Goal: Contribute content

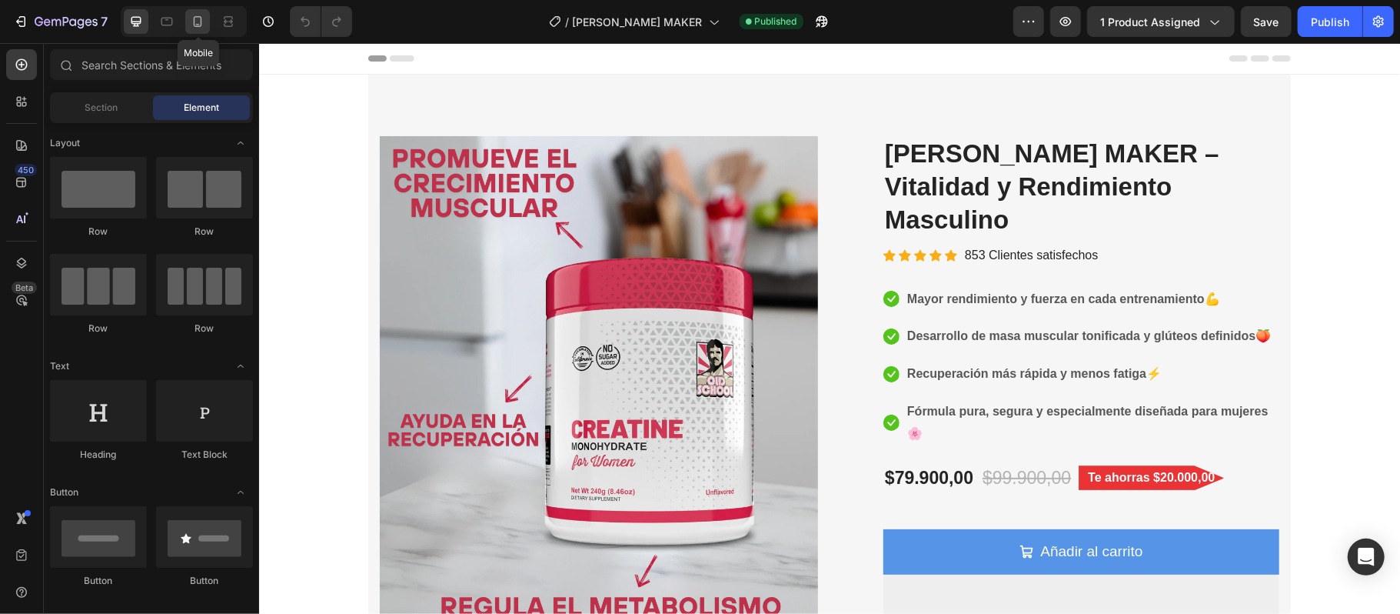
click at [204, 32] on div at bounding box center [197, 21] width 25 height 25
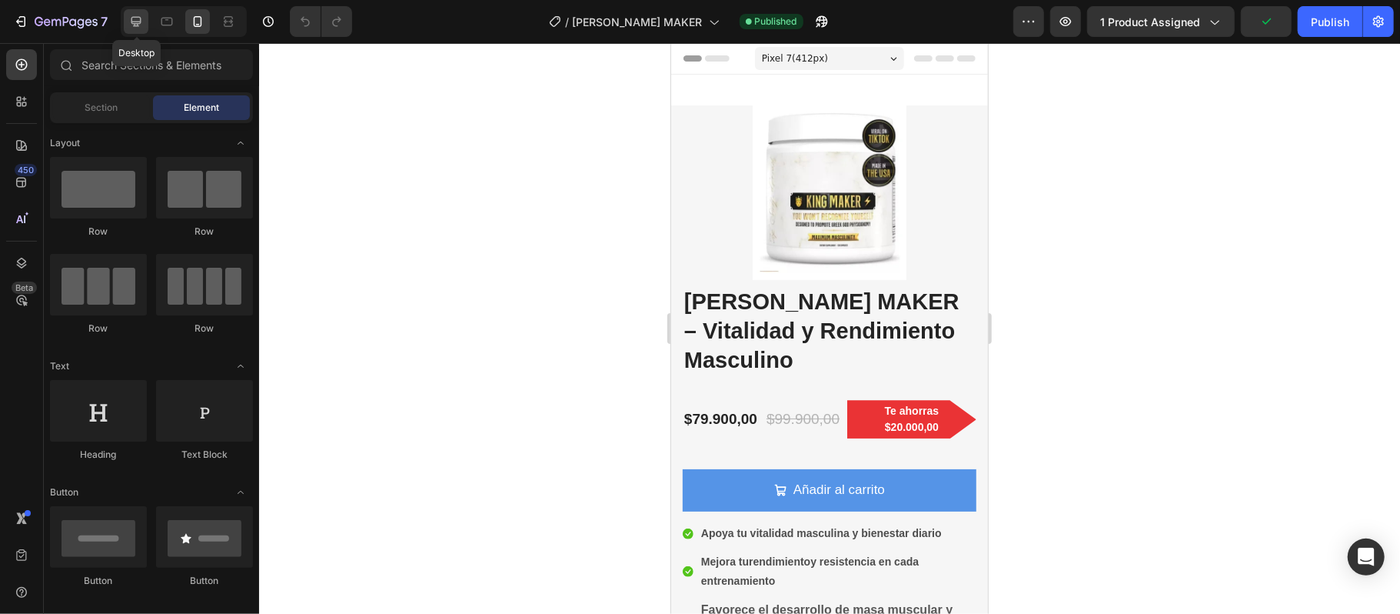
click at [136, 25] on icon at bounding box center [135, 21] width 15 height 15
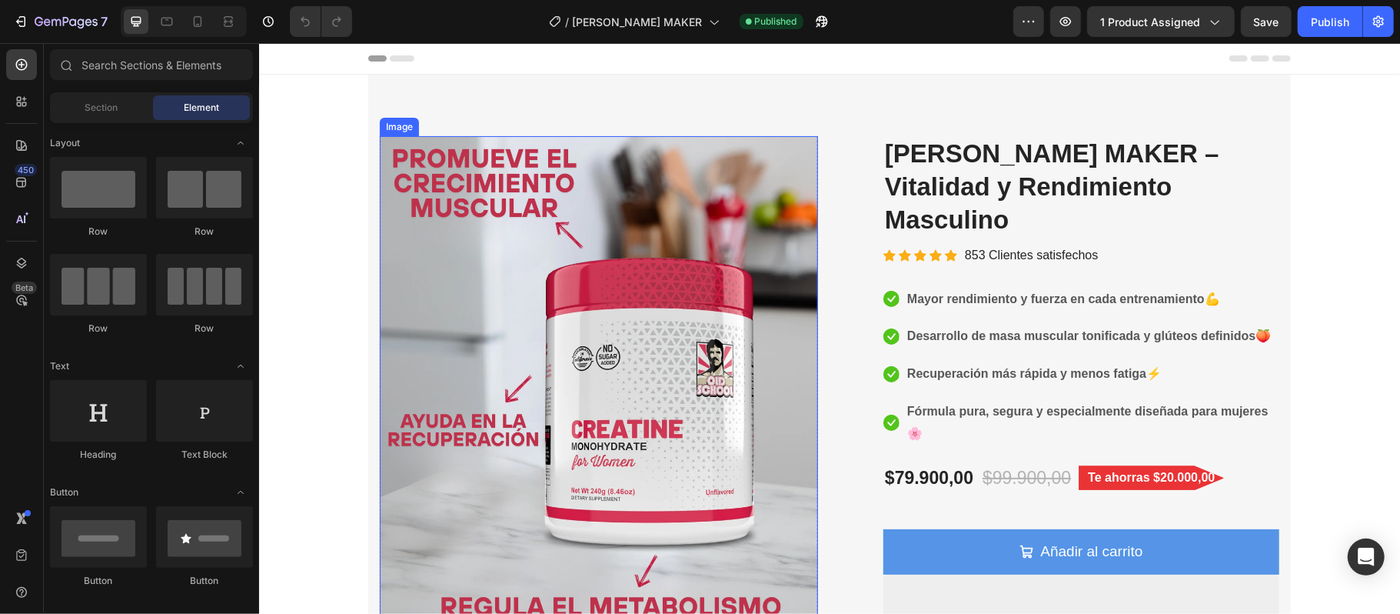
scroll to position [102, 0]
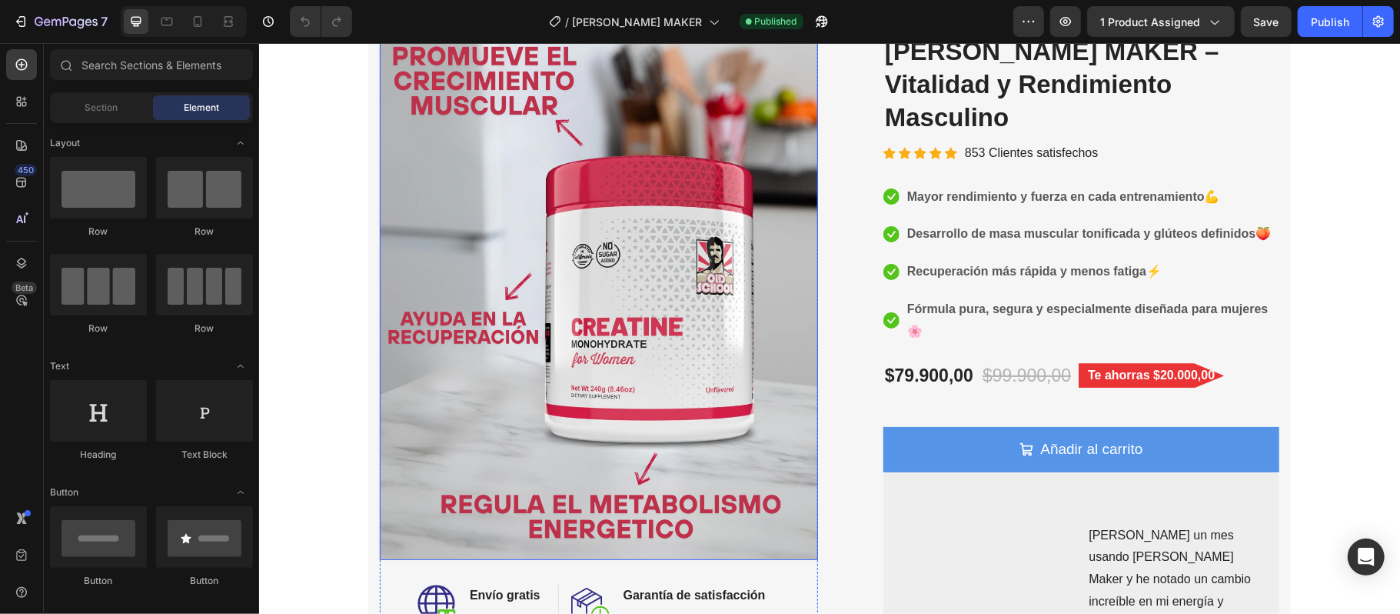
click at [635, 231] on img at bounding box center [598, 296] width 438 height 526
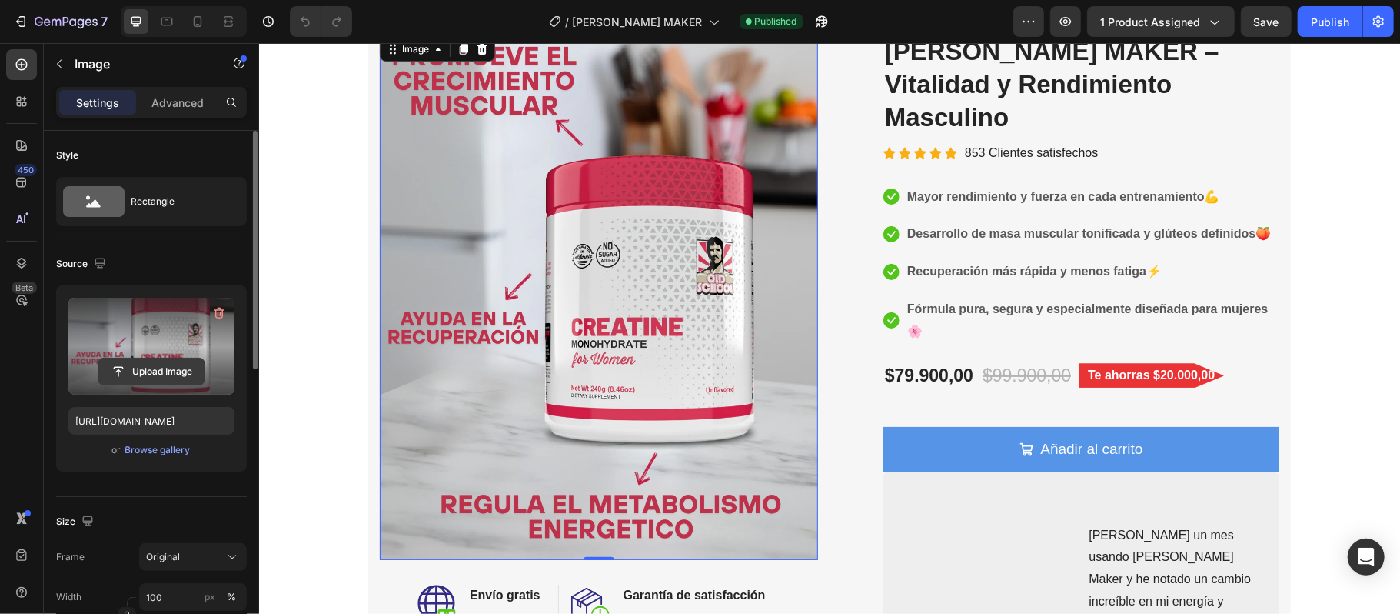
click at [158, 372] on input "file" at bounding box center [151, 371] width 106 height 26
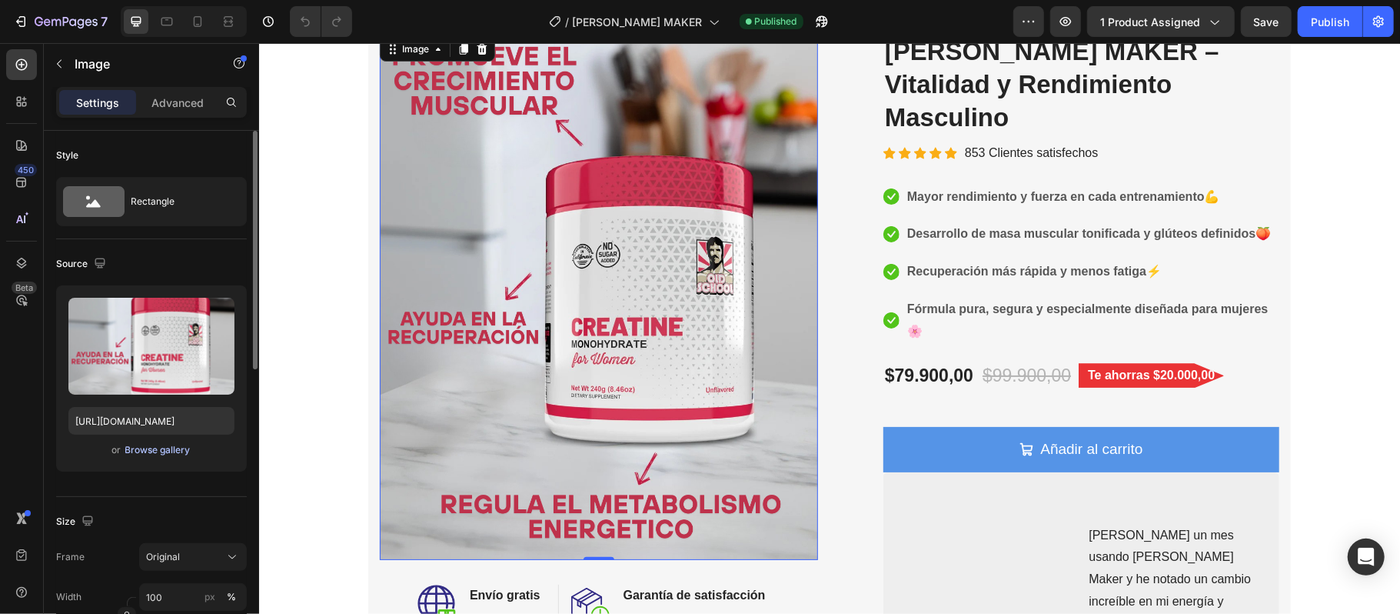
click at [168, 453] on div "Browse gallery" at bounding box center [157, 450] width 65 height 14
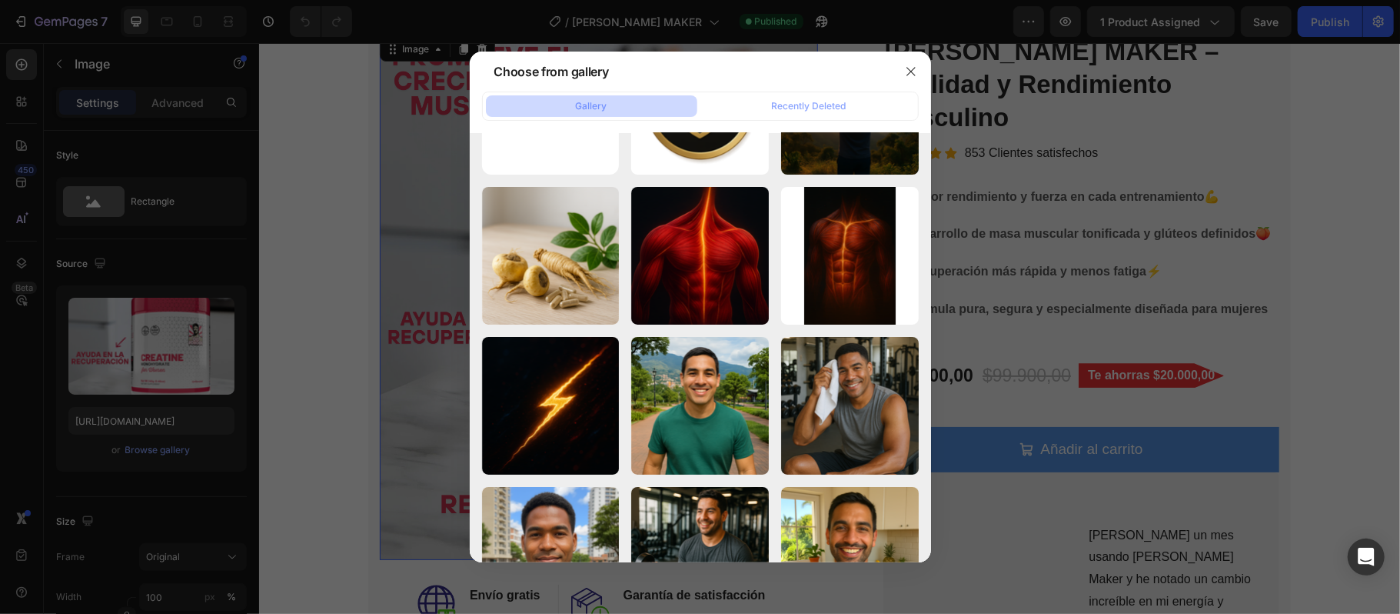
scroll to position [0, 0]
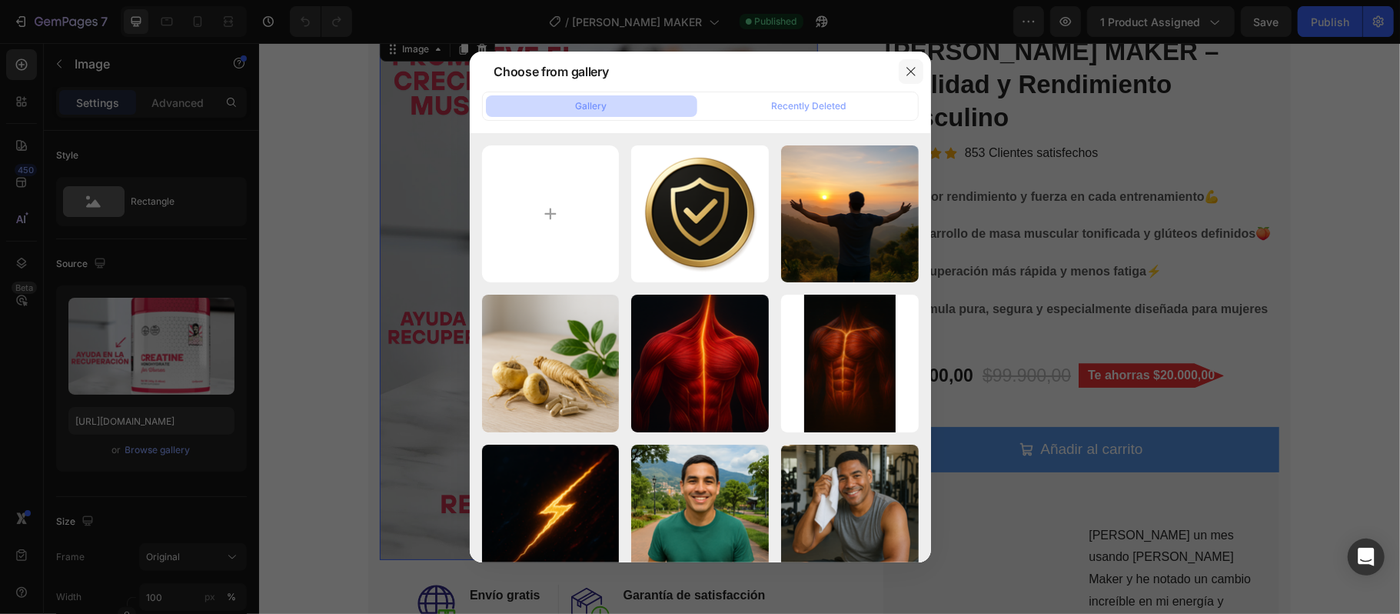
click at [907, 72] on icon "button" at bounding box center [911, 71] width 12 height 12
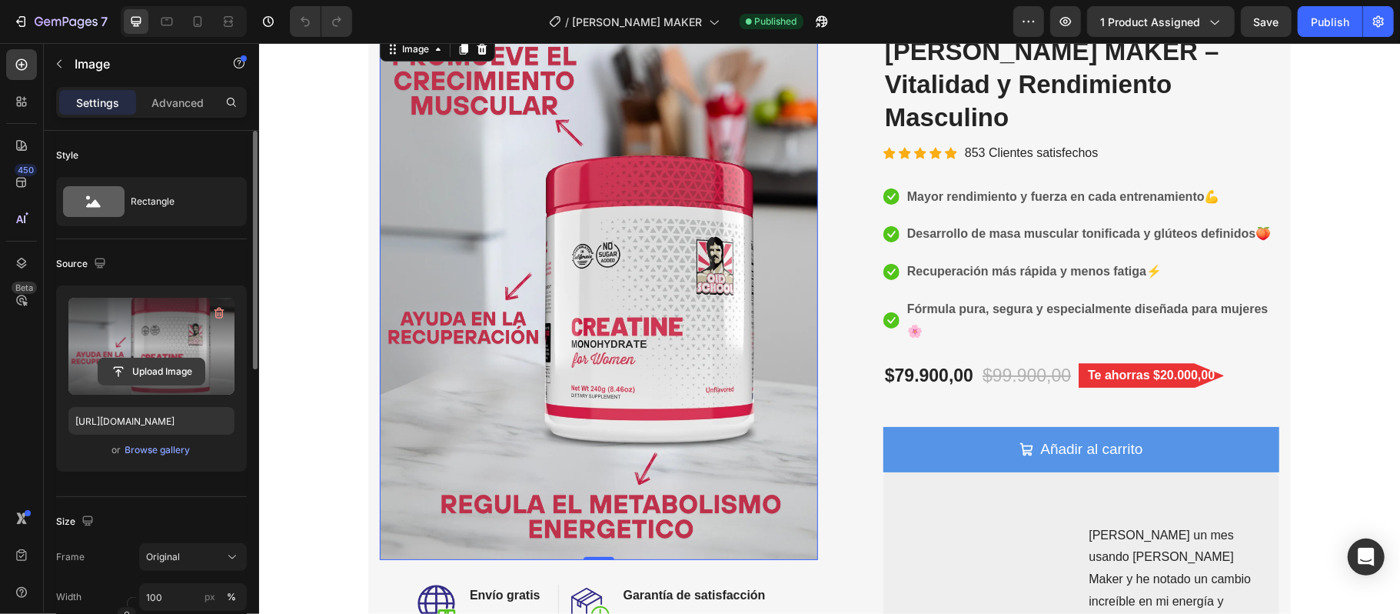
click at [161, 374] on input "file" at bounding box center [151, 371] width 106 height 26
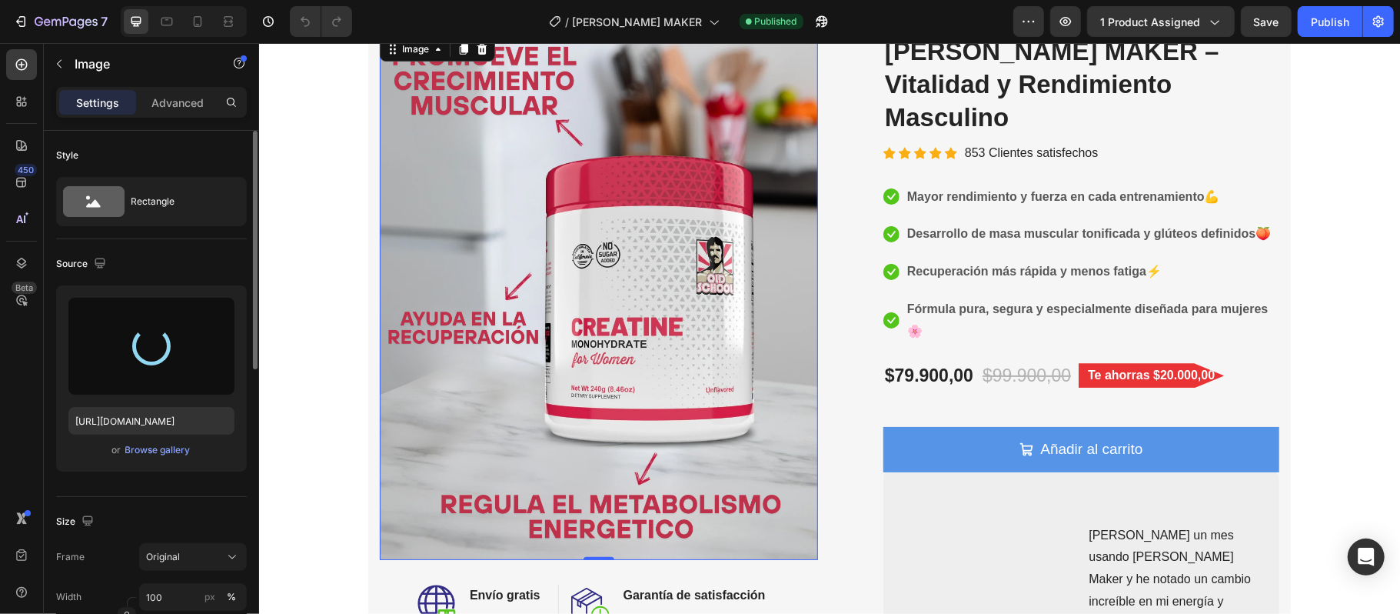
type input "[URL][DOMAIN_NAME]"
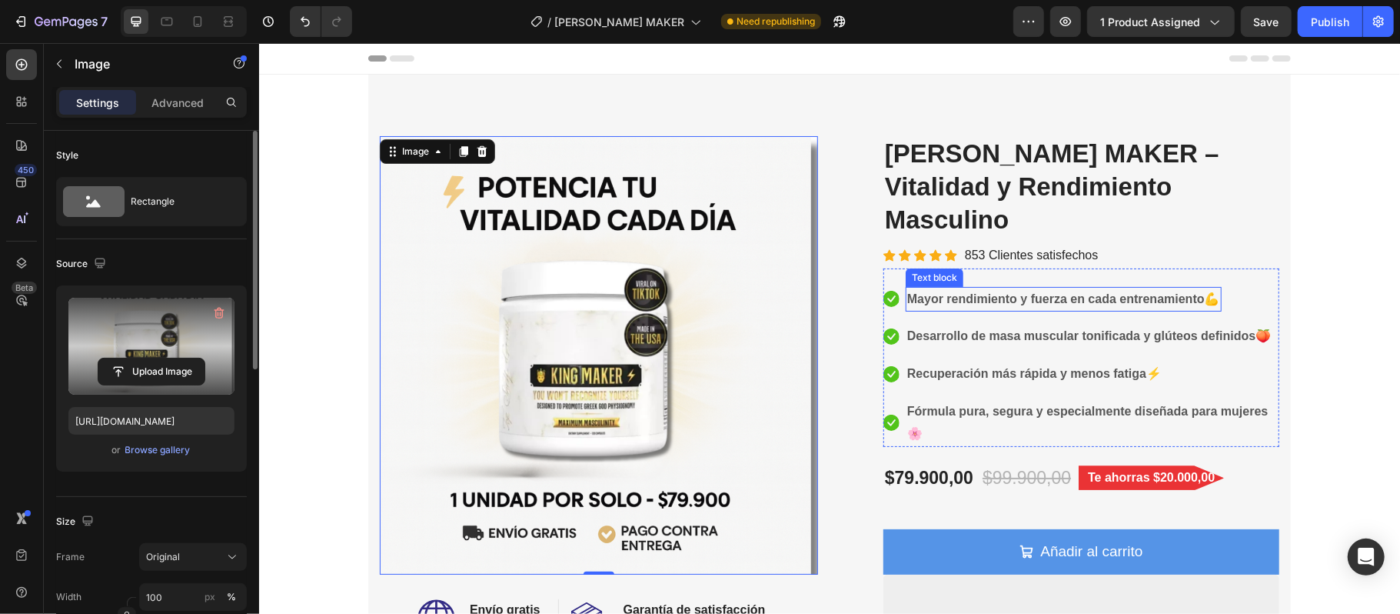
click at [1044, 291] on strong "Mayor rendimiento y fuerza en cada entrenamiento" at bounding box center [1055, 297] width 298 height 13
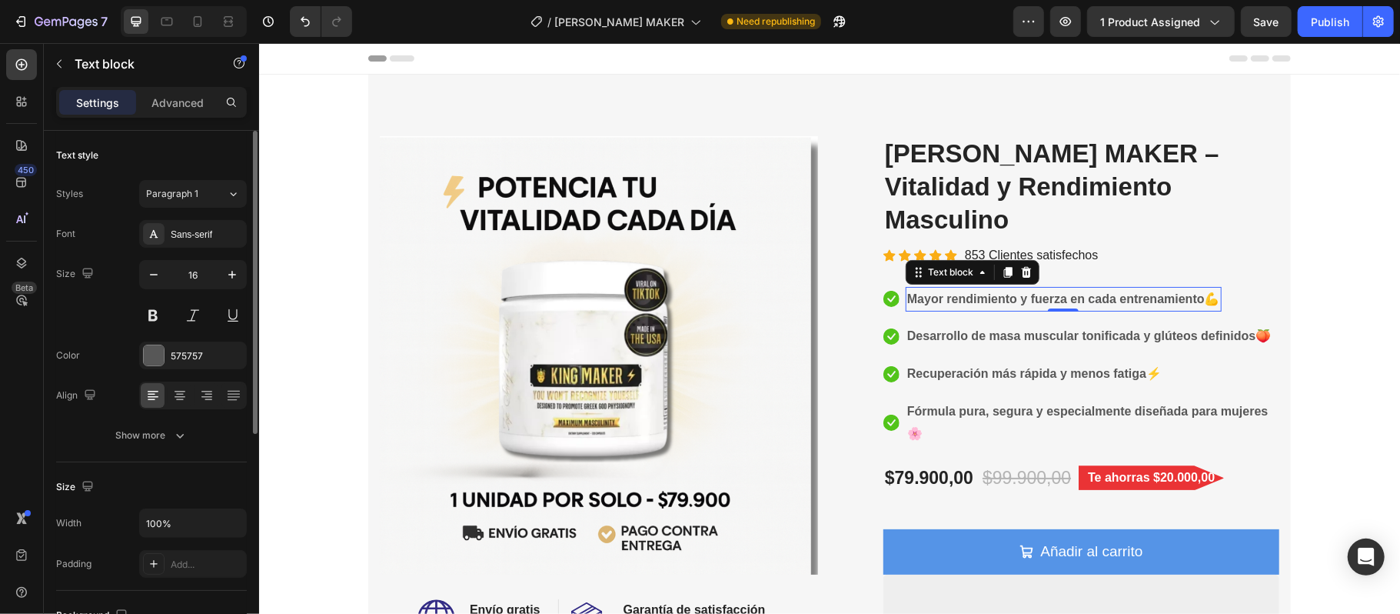
click at [1196, 288] on p "Mayor rendimiento y fuerza en cada entrenamiento 💪" at bounding box center [1062, 299] width 313 height 22
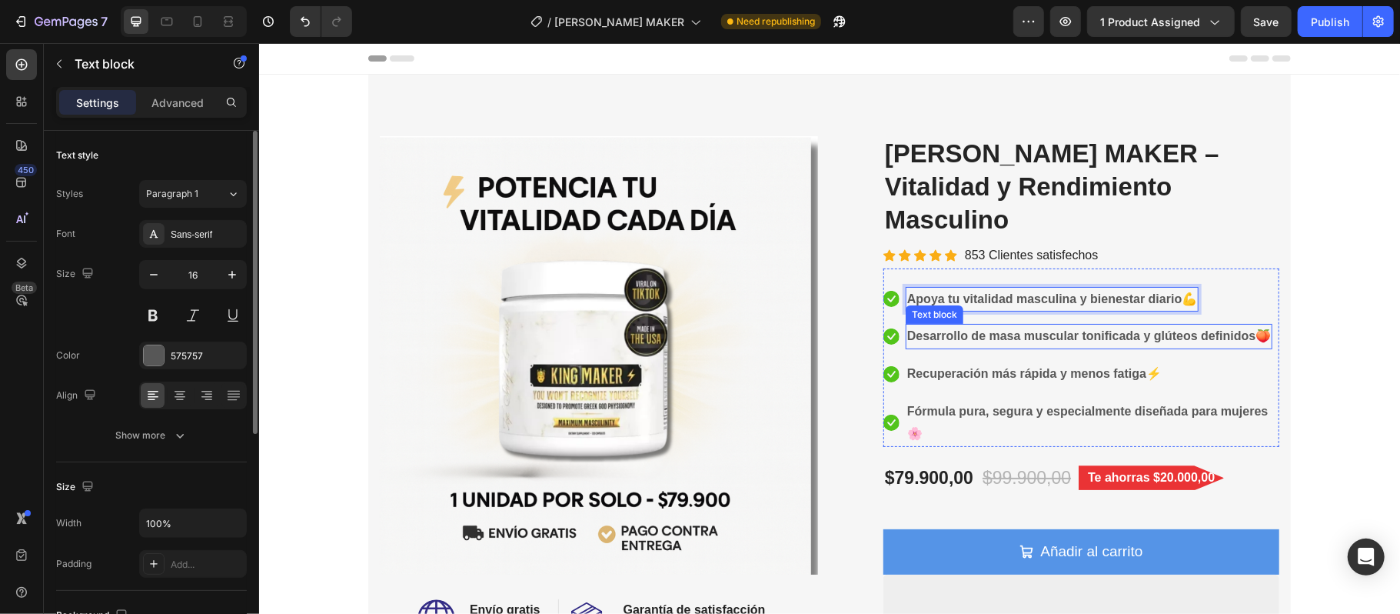
click at [1195, 324] on p "Desarrollo de masa muscular tonificada y glúteos definidos 🍑" at bounding box center [1088, 335] width 364 height 22
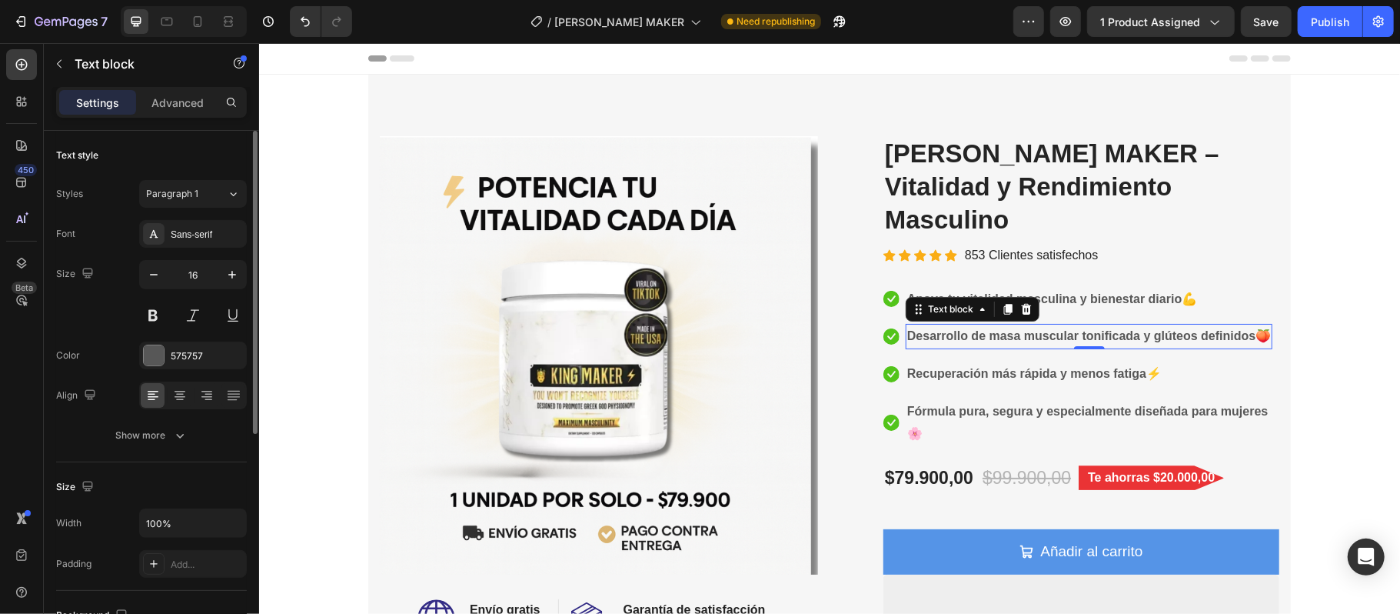
click at [1244, 328] on strong "Desarrollo de masa muscular tonificada y glúteos definidos" at bounding box center [1080, 334] width 348 height 13
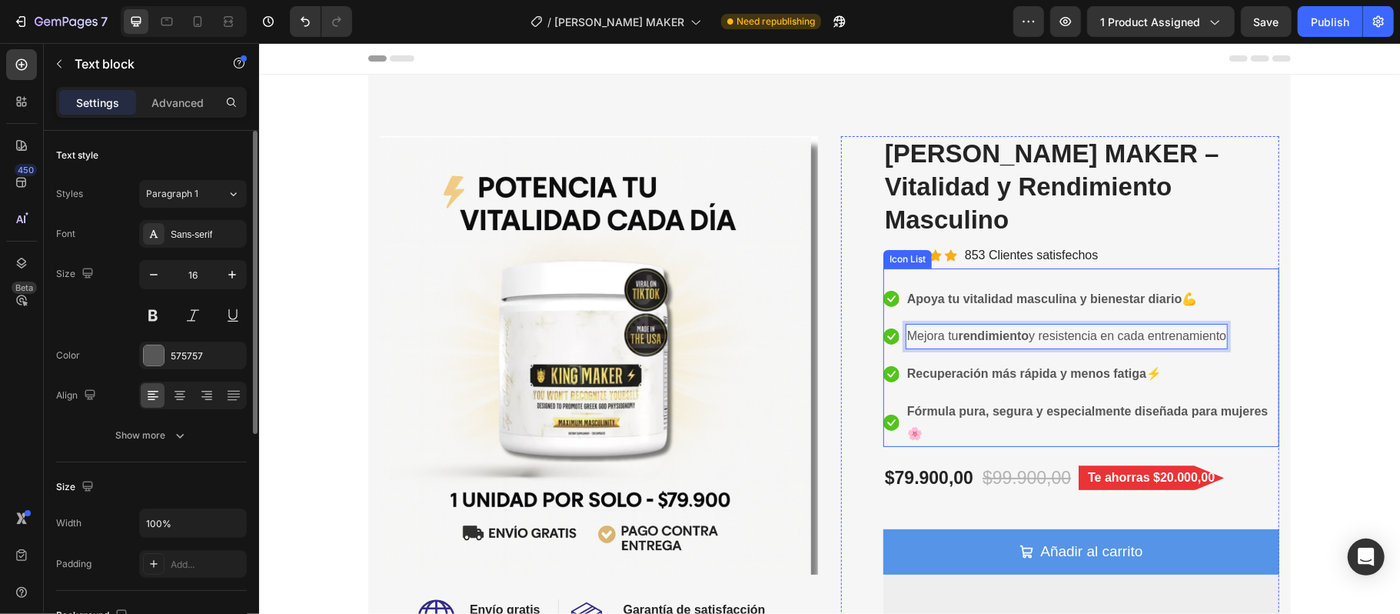
click at [1199, 286] on li "Icon Apoya tu vitalidad masculina y bienestar diario 💪 Text block" at bounding box center [1081, 298] width 396 height 25
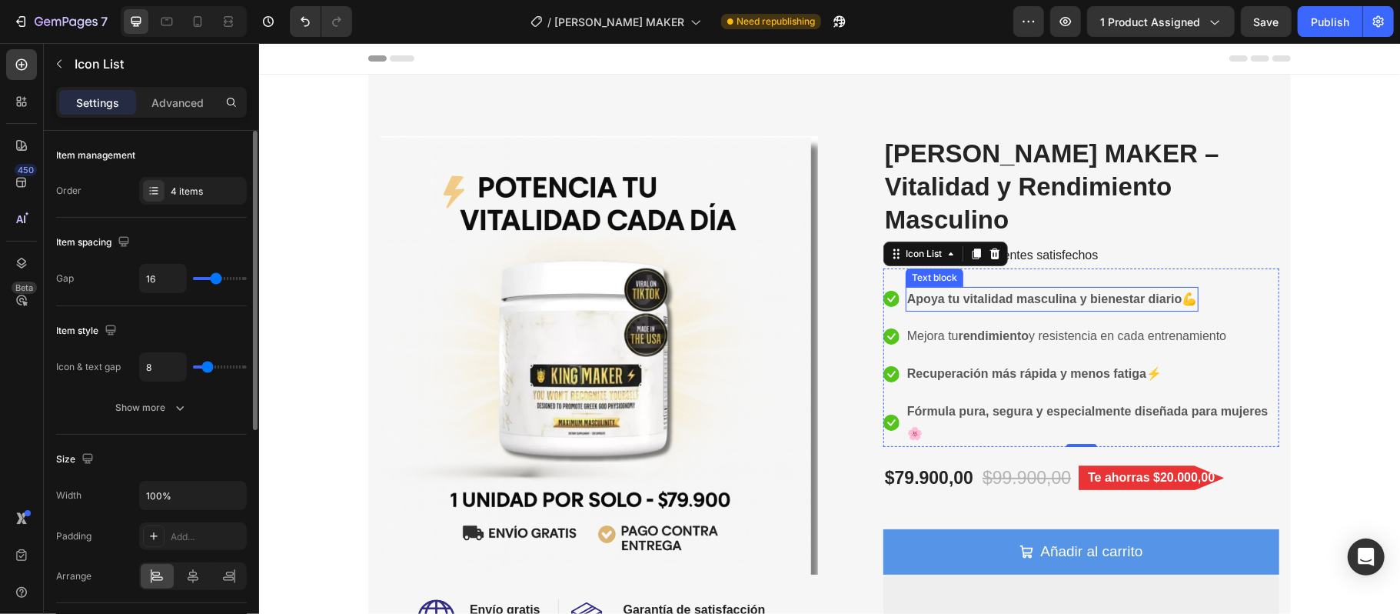
click at [1194, 286] on div "Apoya tu vitalidad masculina y bienestar diario 💪" at bounding box center [1051, 298] width 293 height 25
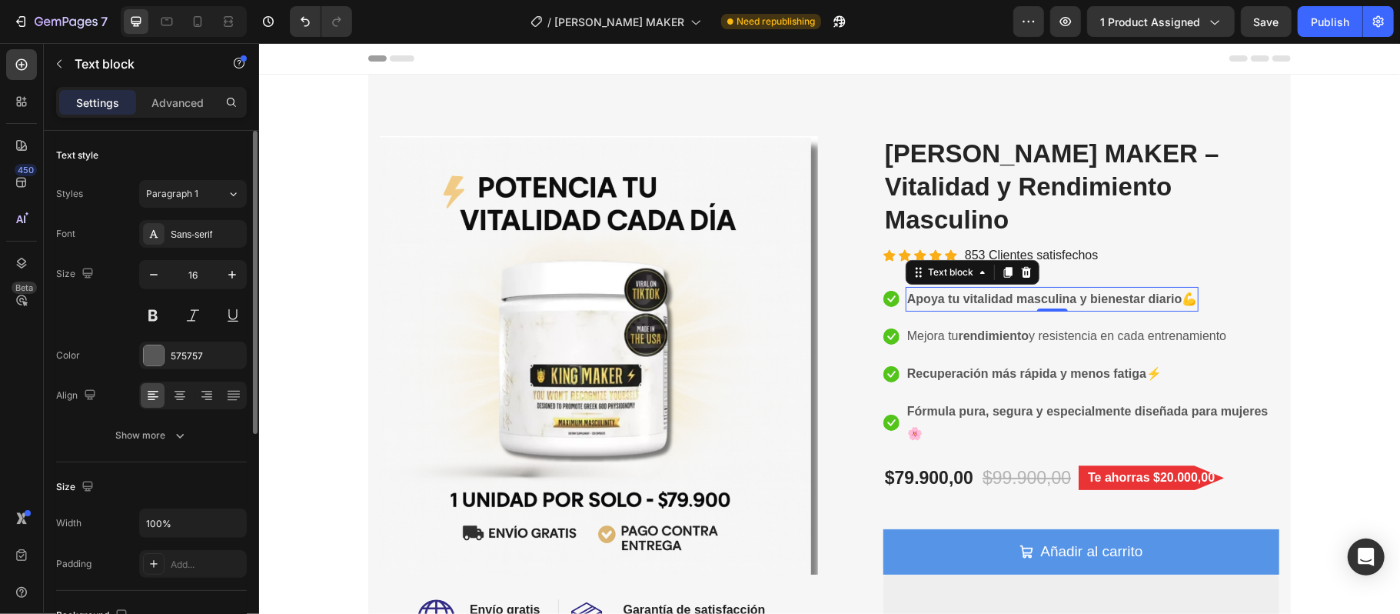
click at [1194, 286] on div "Apoya tu vitalidad masculina y bienestar diario 💪" at bounding box center [1051, 298] width 293 height 25
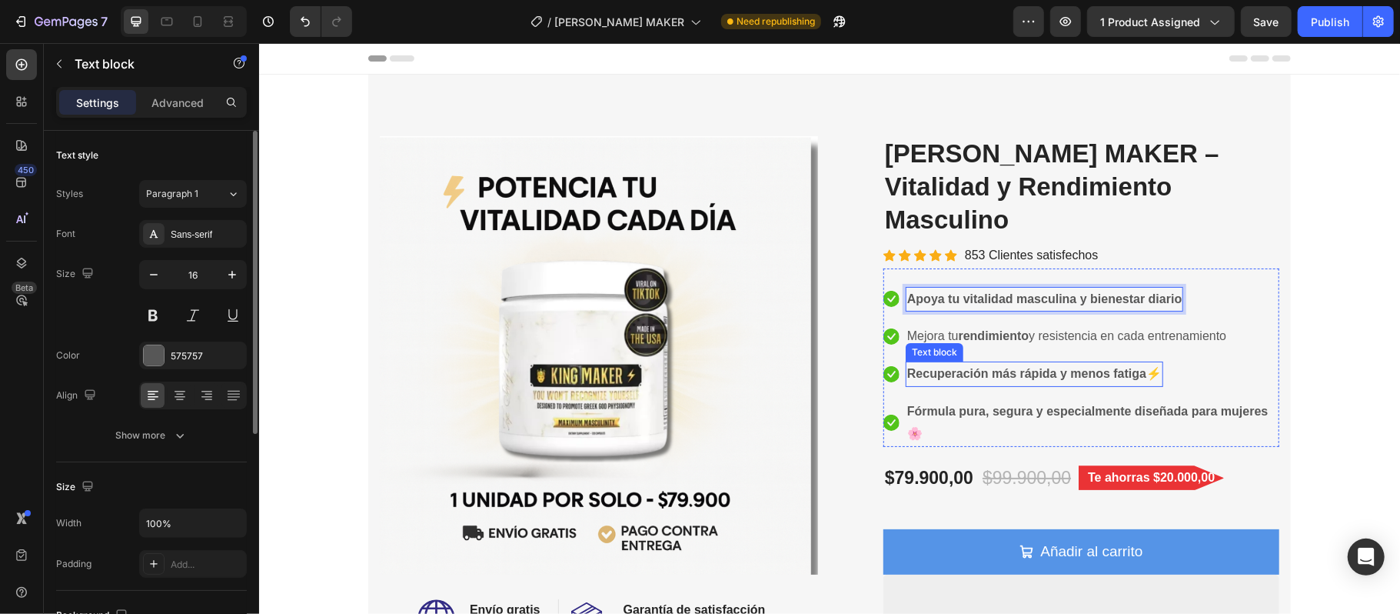
click at [1089, 366] on strong "Recuperación más rápida y menos fatiga" at bounding box center [1025, 372] width 239 height 13
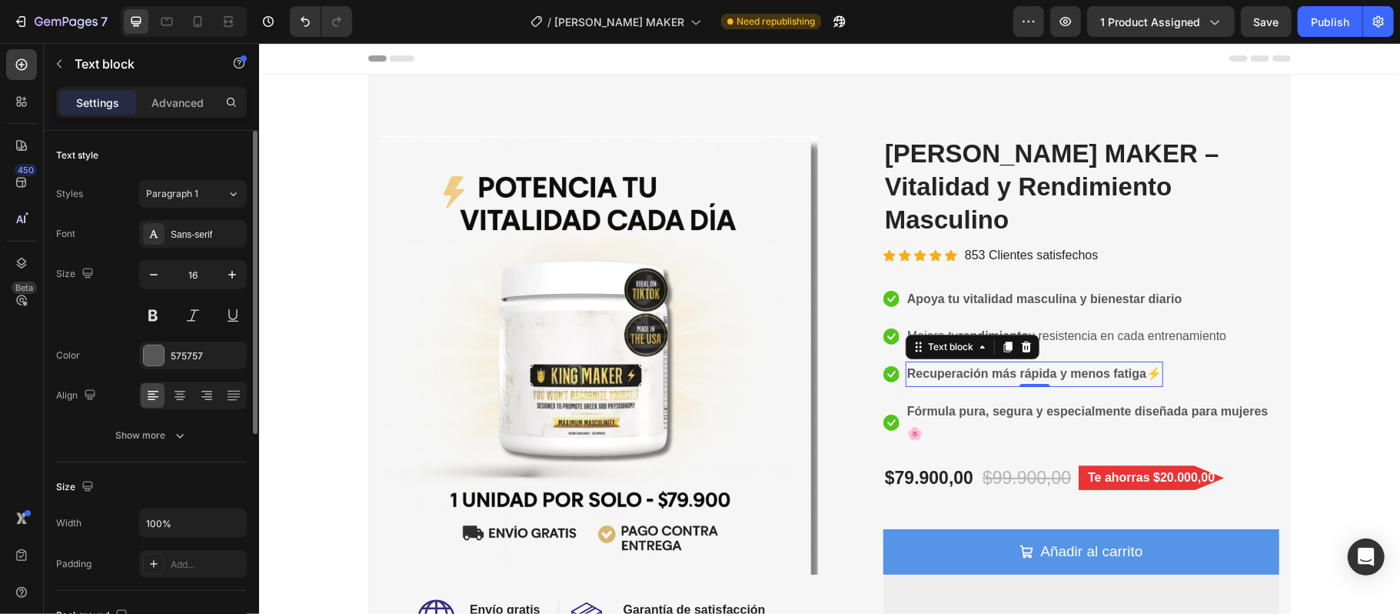
click at [1117, 366] on strong "Recuperación más rápida y menos fatiga" at bounding box center [1025, 372] width 239 height 13
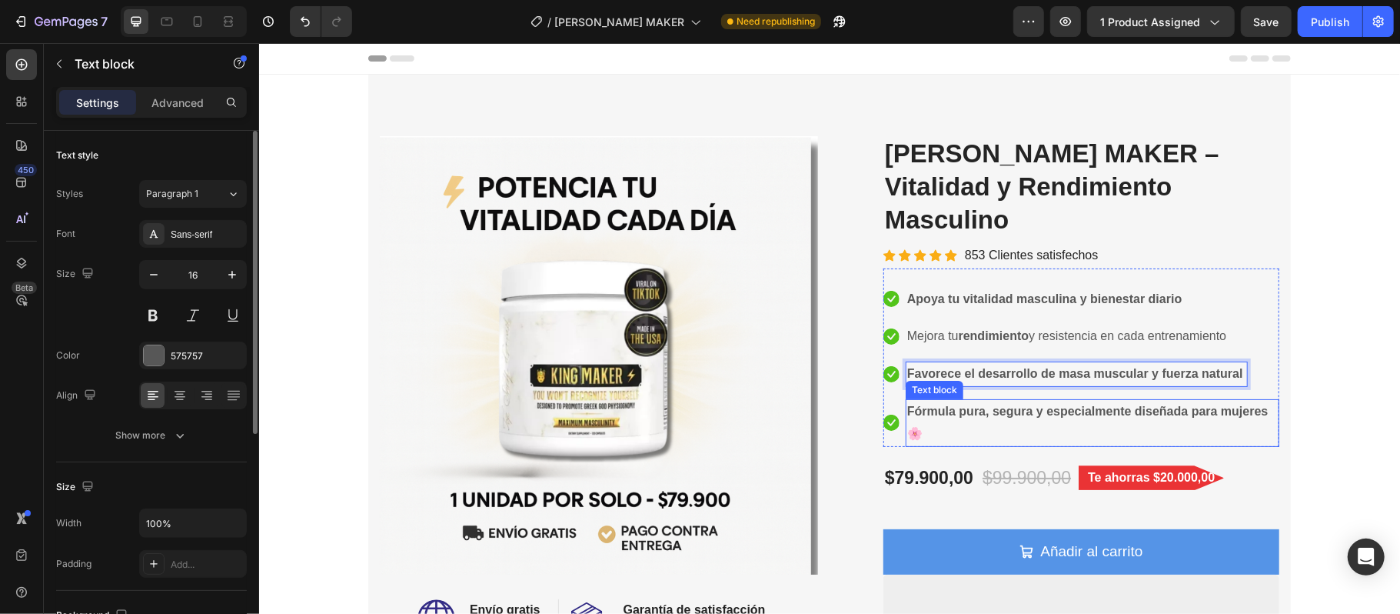
click at [989, 404] on strong "Fórmula pura, segura y especialmente diseñada para mujeres" at bounding box center [1086, 410] width 361 height 13
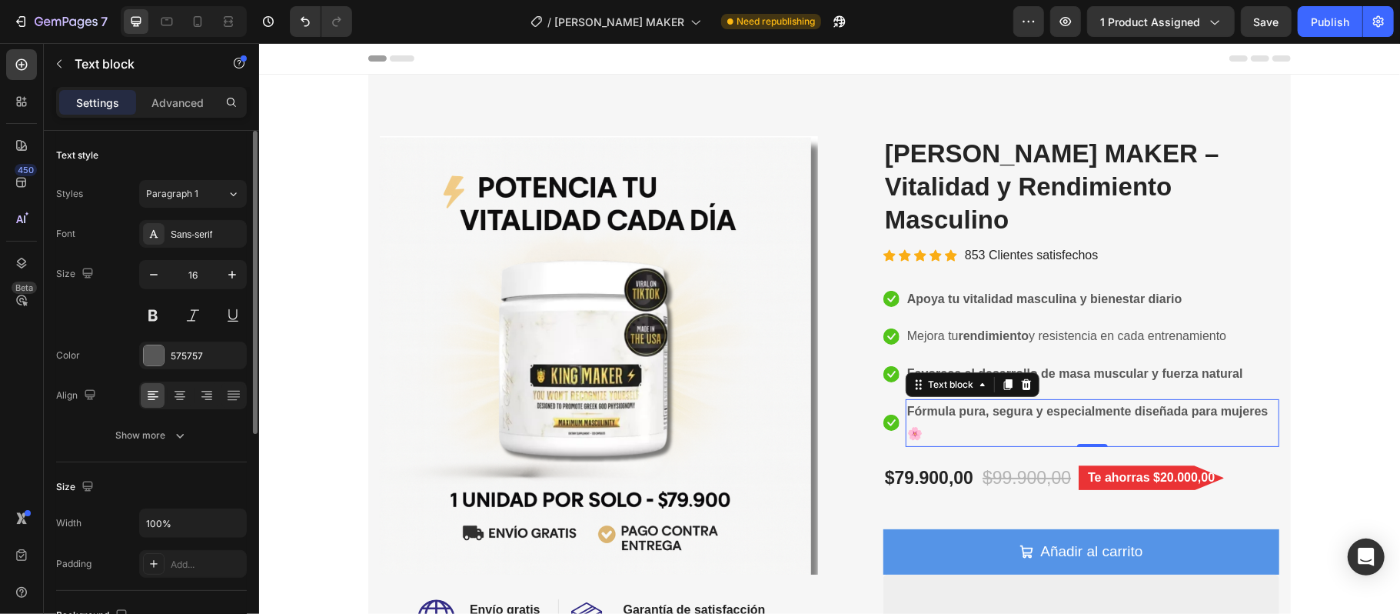
click at [929, 400] on p "Fórmula pura, segura y especialmente diseñada para mujeres 🌸" at bounding box center [1091, 422] width 371 height 45
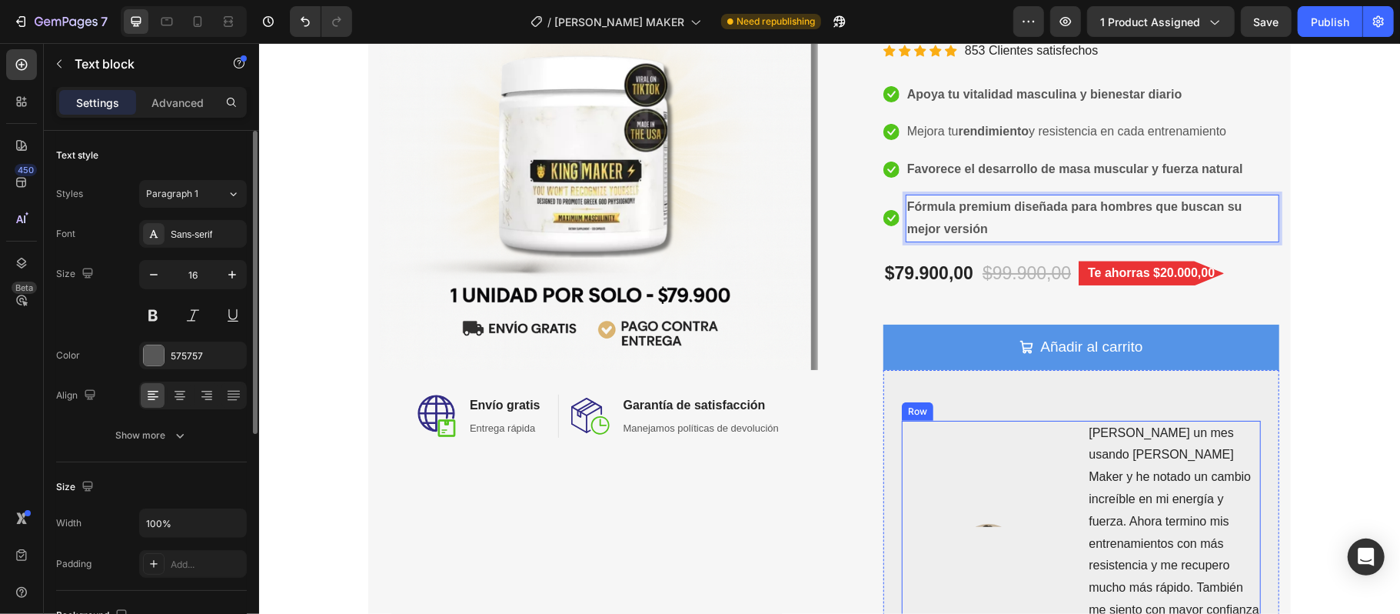
scroll to position [308, 0]
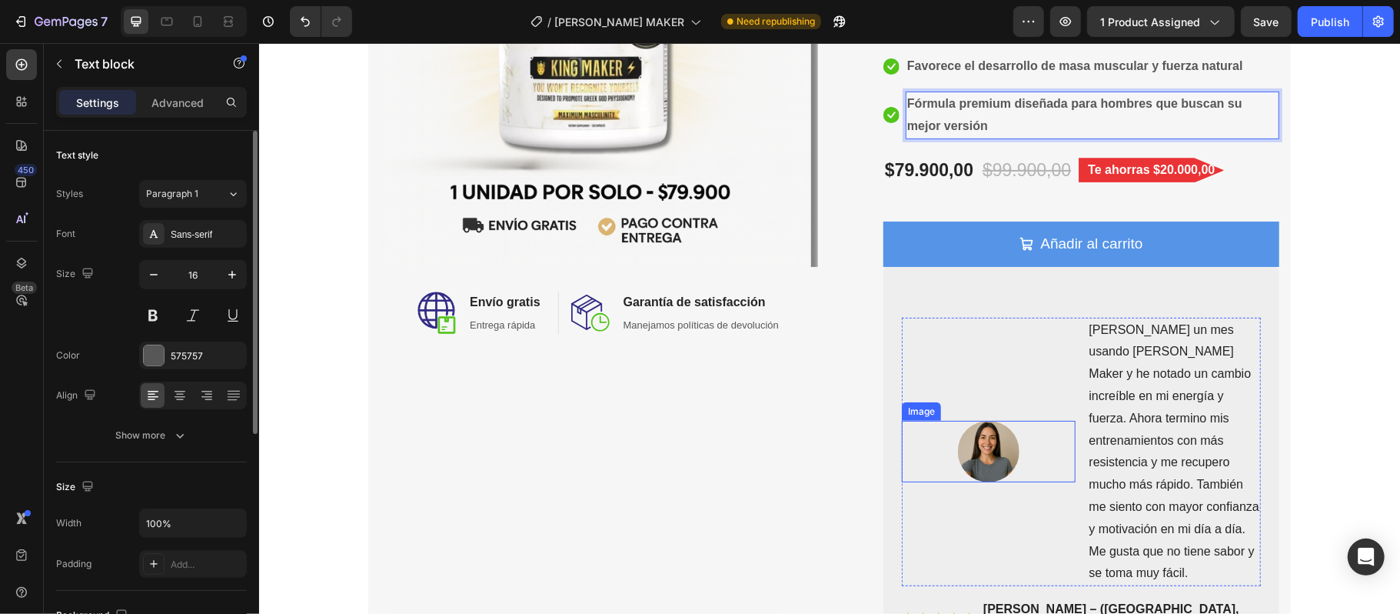
click at [964, 420] on img at bounding box center [988, 451] width 62 height 62
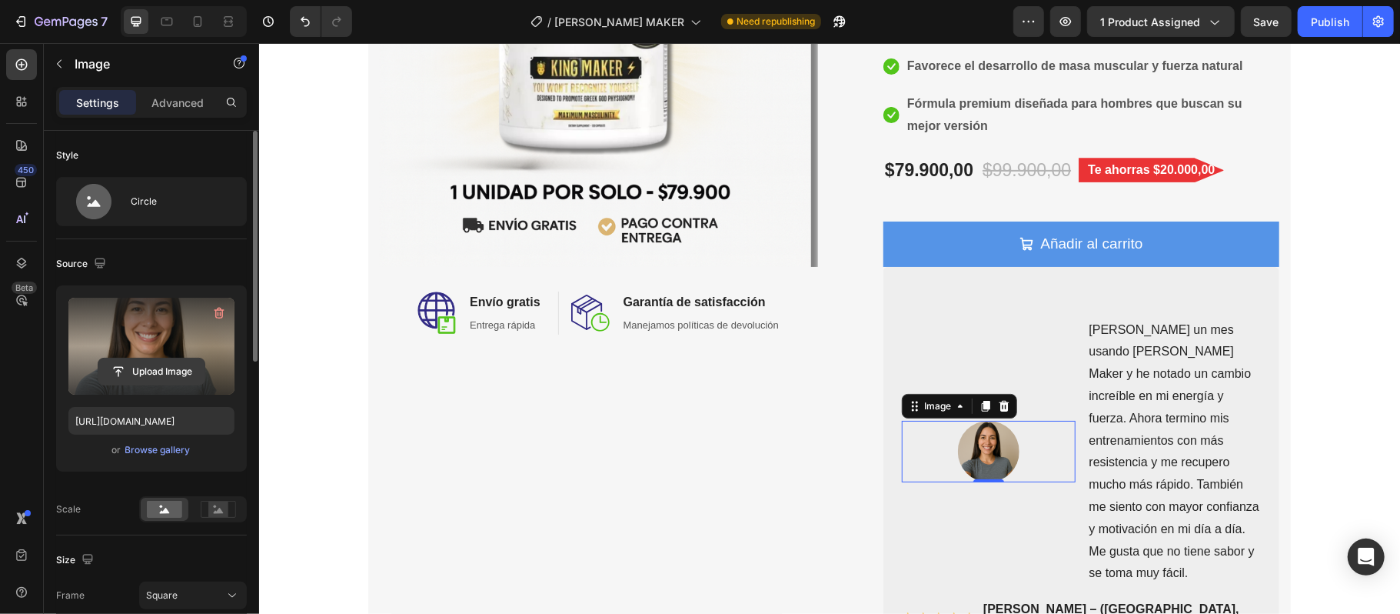
click at [157, 370] on input "file" at bounding box center [151, 371] width 106 height 26
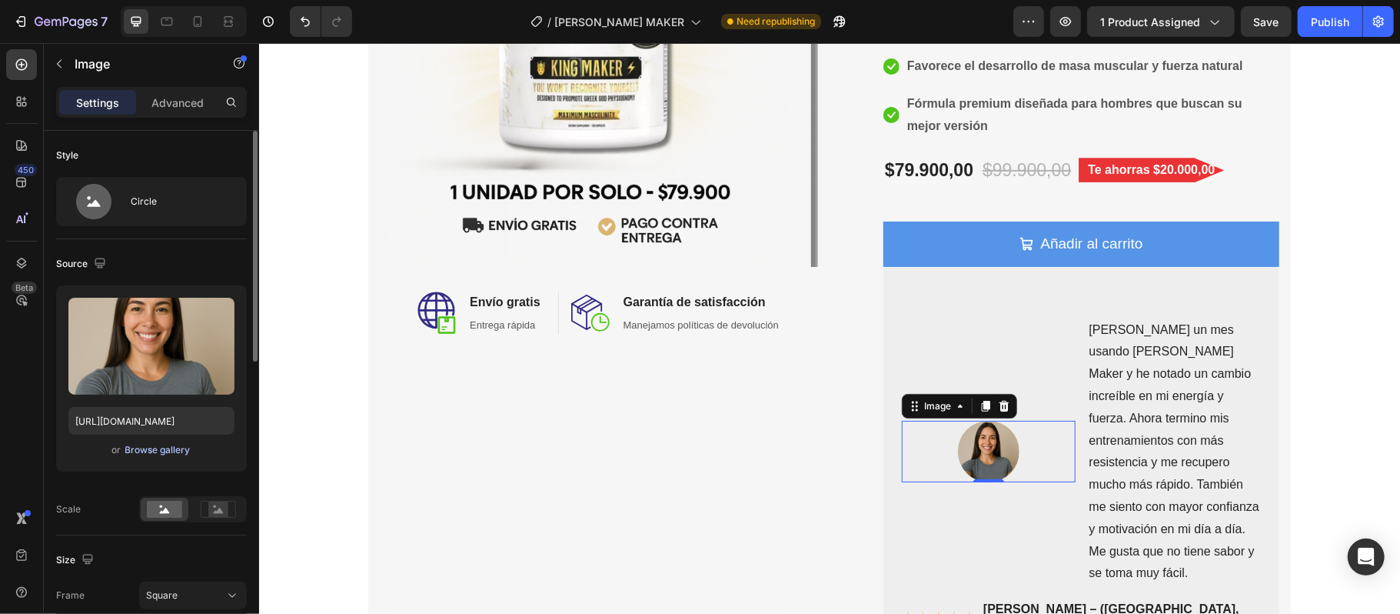
click at [141, 449] on div "Browse gallery" at bounding box center [157, 450] width 65 height 14
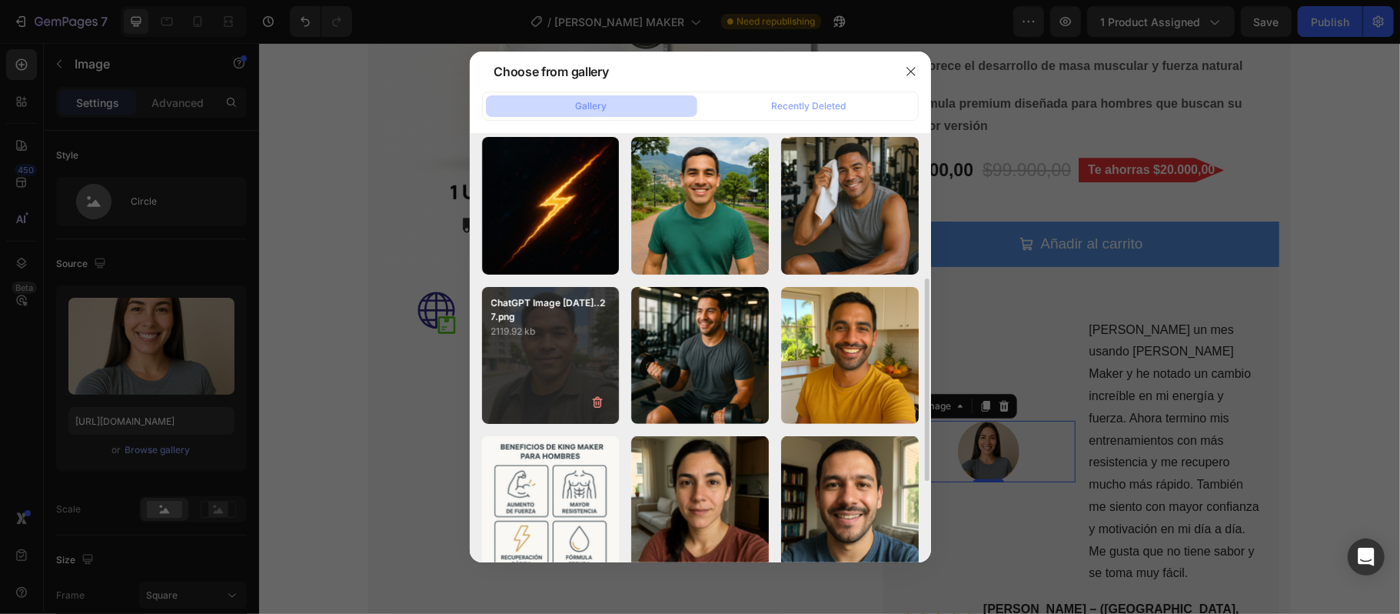
click at [591, 358] on div "ChatGPT Image [DATE]..27.png 2119.92 kb" at bounding box center [551, 356] width 138 height 138
type input "[URL][DOMAIN_NAME]"
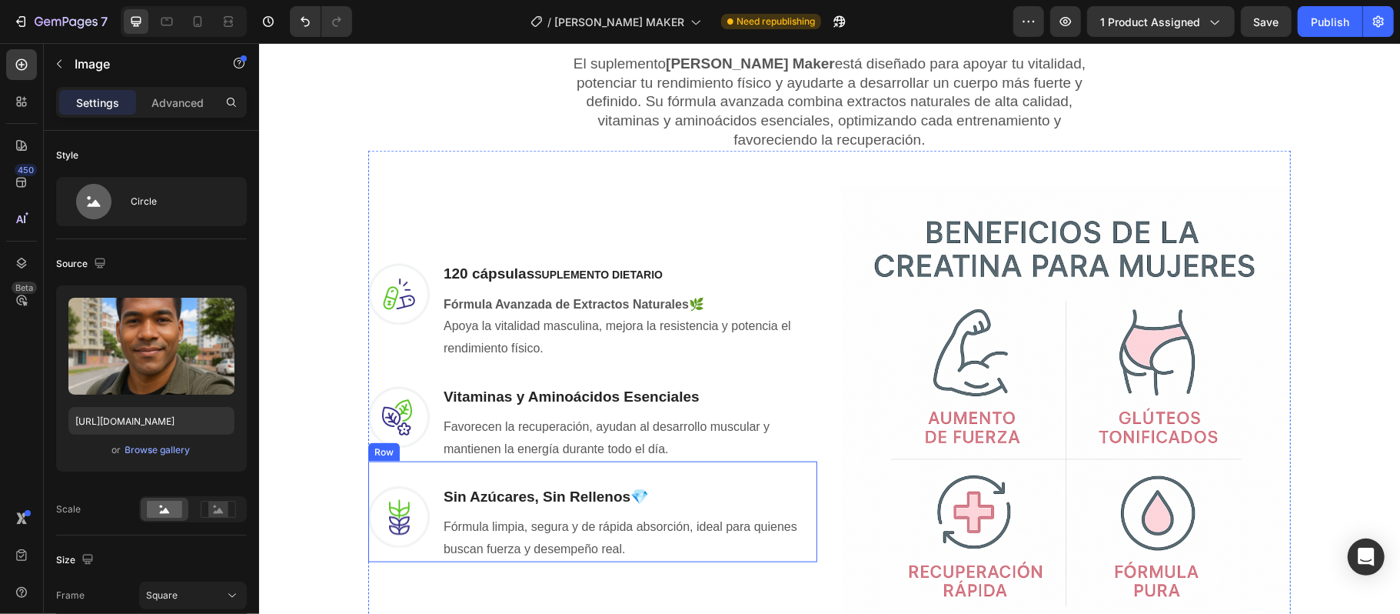
scroll to position [1332, 0]
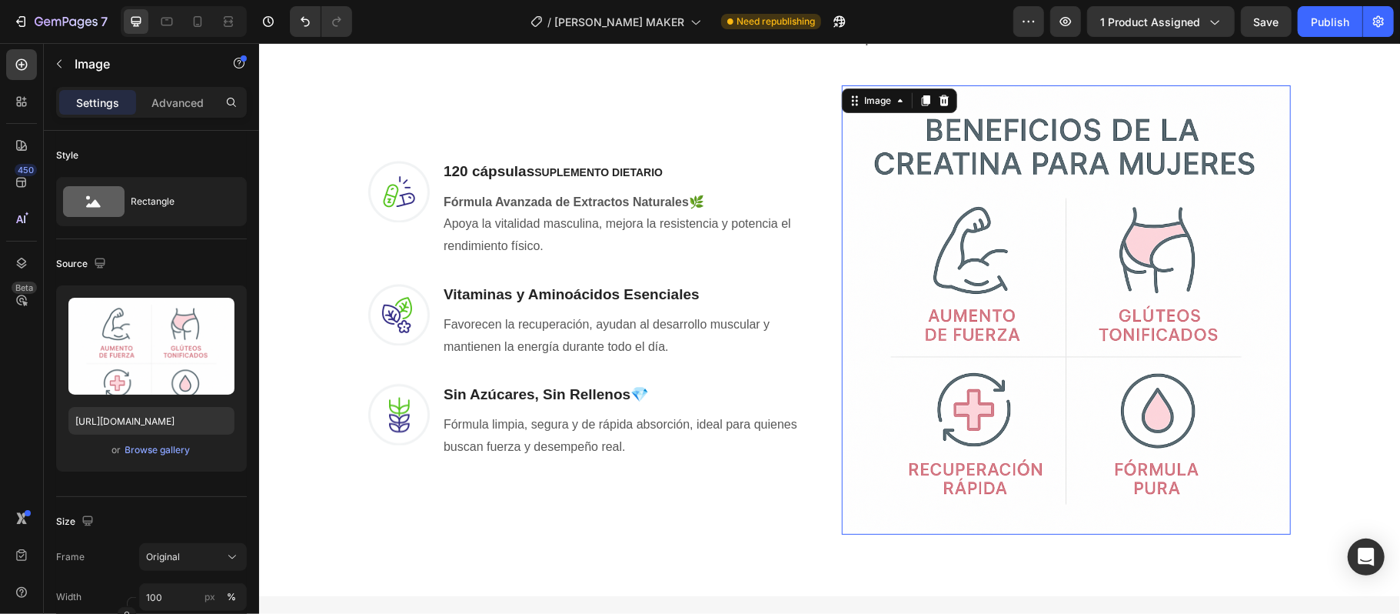
click at [986, 295] on img at bounding box center [1065, 309] width 449 height 449
click at [174, 455] on div "Browse gallery" at bounding box center [157, 450] width 65 height 14
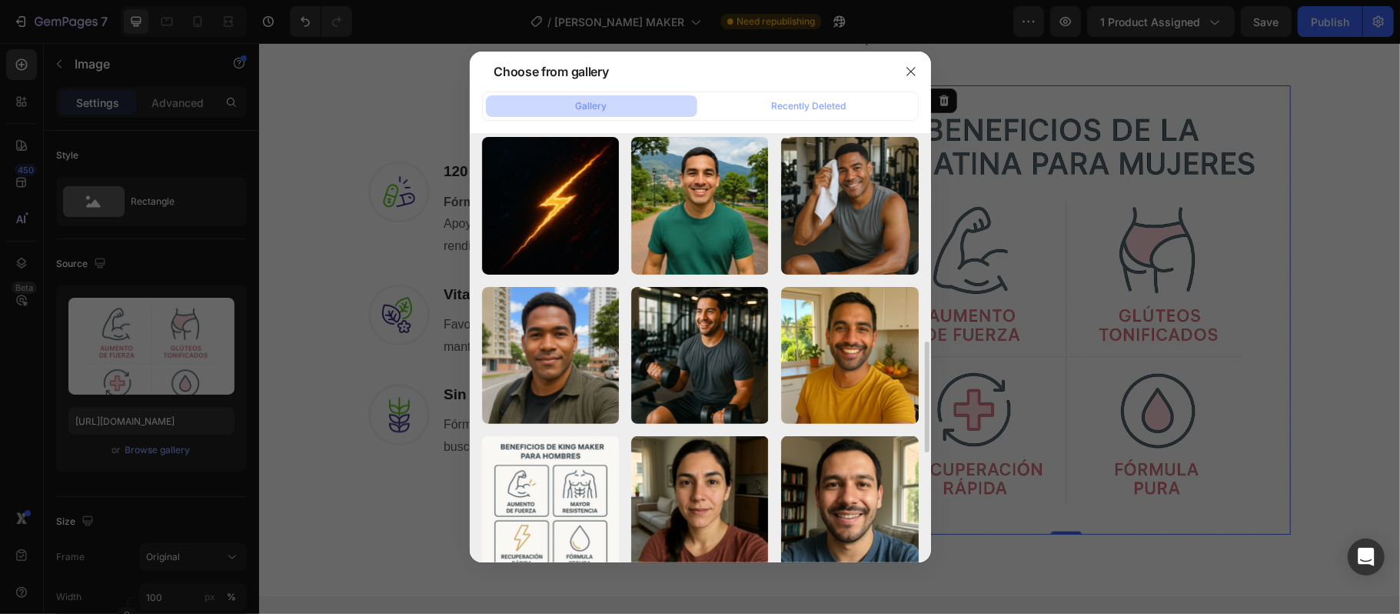
scroll to position [410, 0]
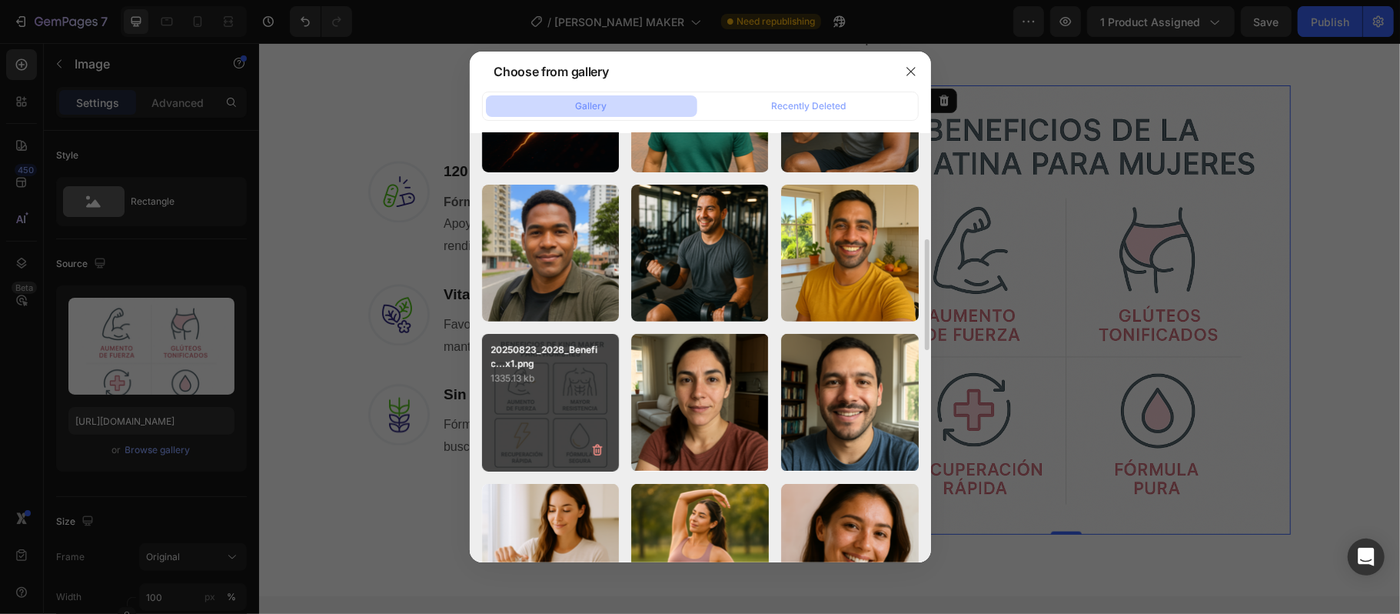
click at [584, 410] on div "20250823_2028_Benefic...x1.png 1335.13 kb" at bounding box center [551, 403] width 138 height 138
type input "[URL][DOMAIN_NAME]"
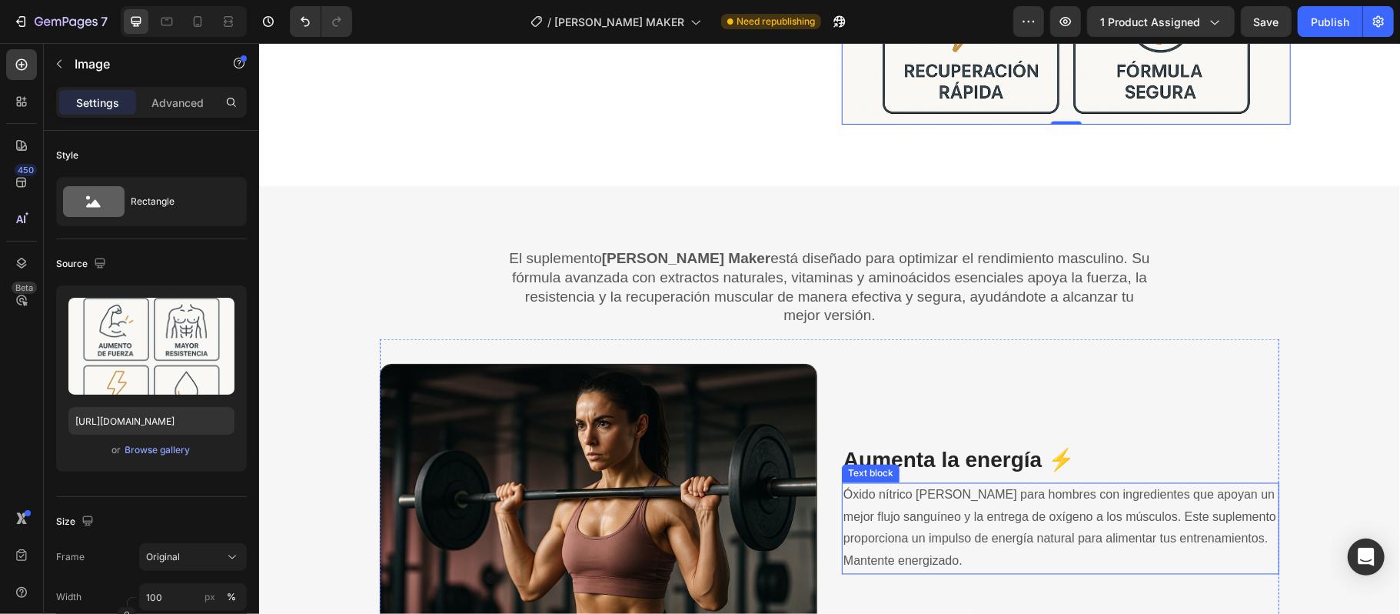
scroll to position [1845, 0]
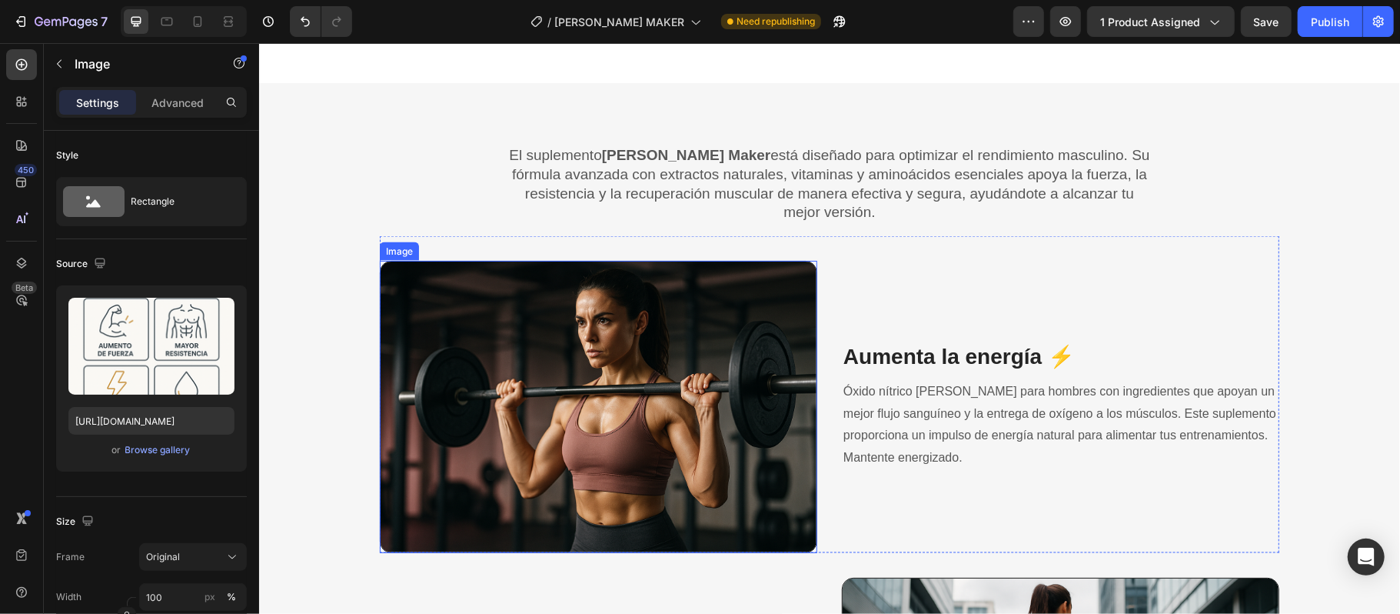
click at [666, 428] on img at bounding box center [597, 406] width 437 height 292
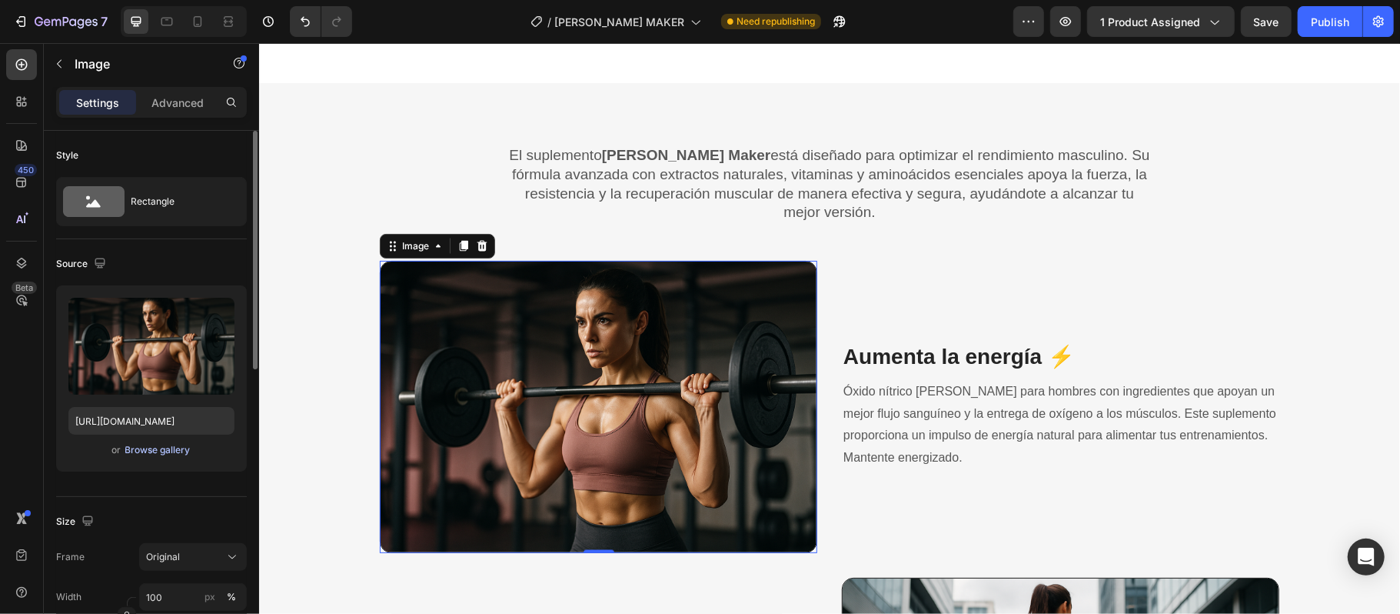
click at [161, 447] on div "Browse gallery" at bounding box center [157, 450] width 65 height 14
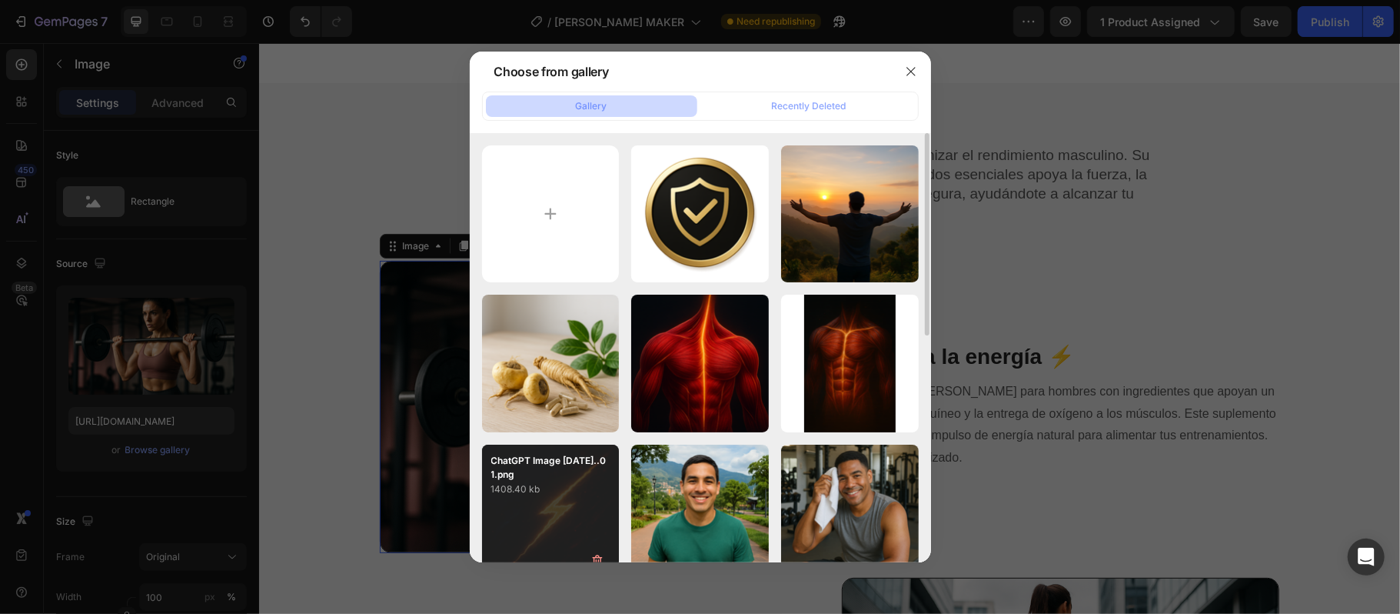
click at [563, 492] on p "1408.40 kb" at bounding box center [550, 488] width 119 height 15
type input "[URL][DOMAIN_NAME]"
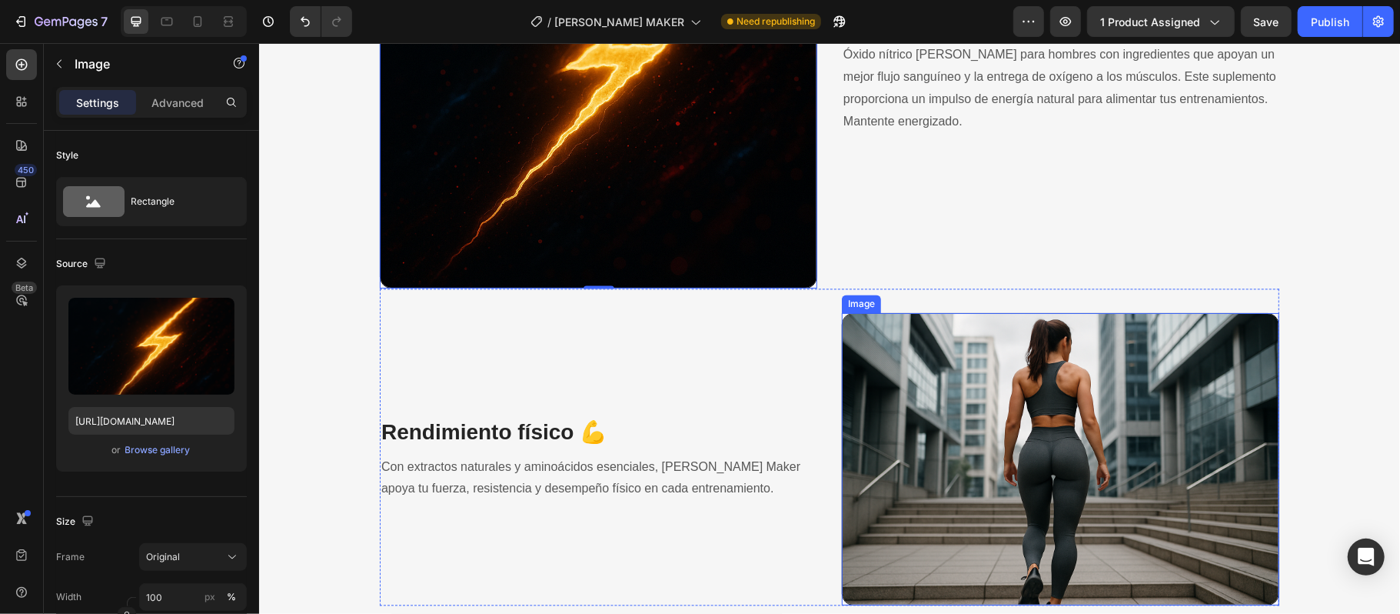
scroll to position [2357, 0]
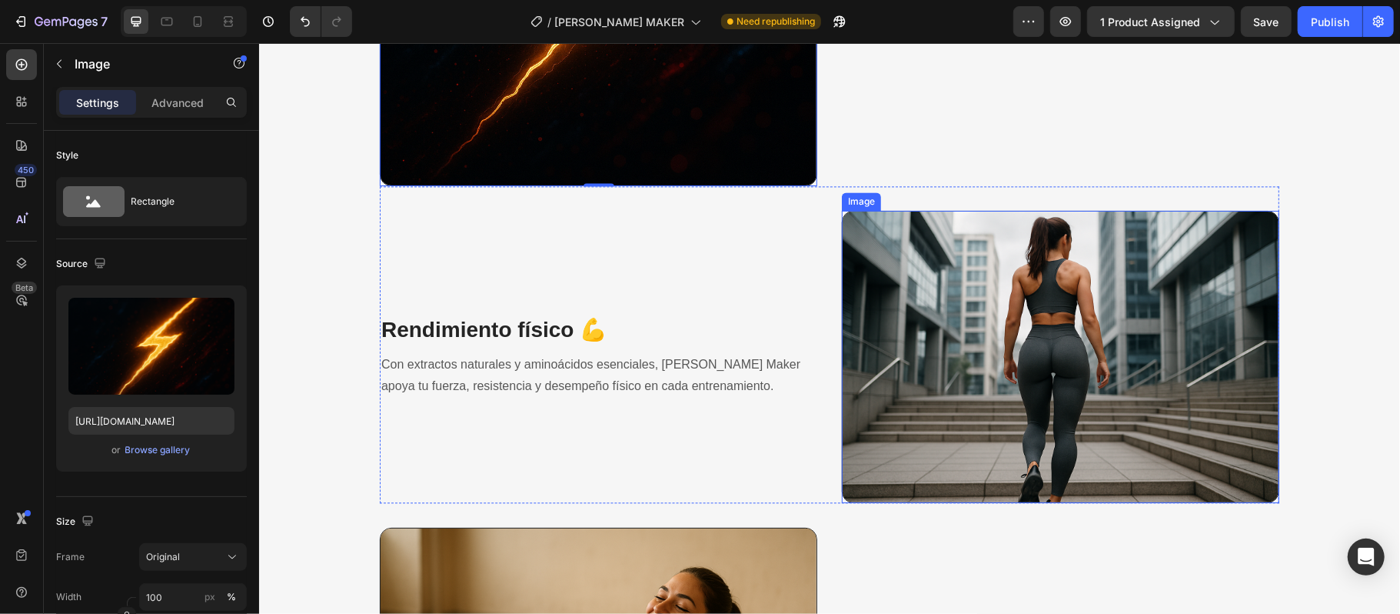
click at [1013, 424] on img at bounding box center [1059, 356] width 437 height 292
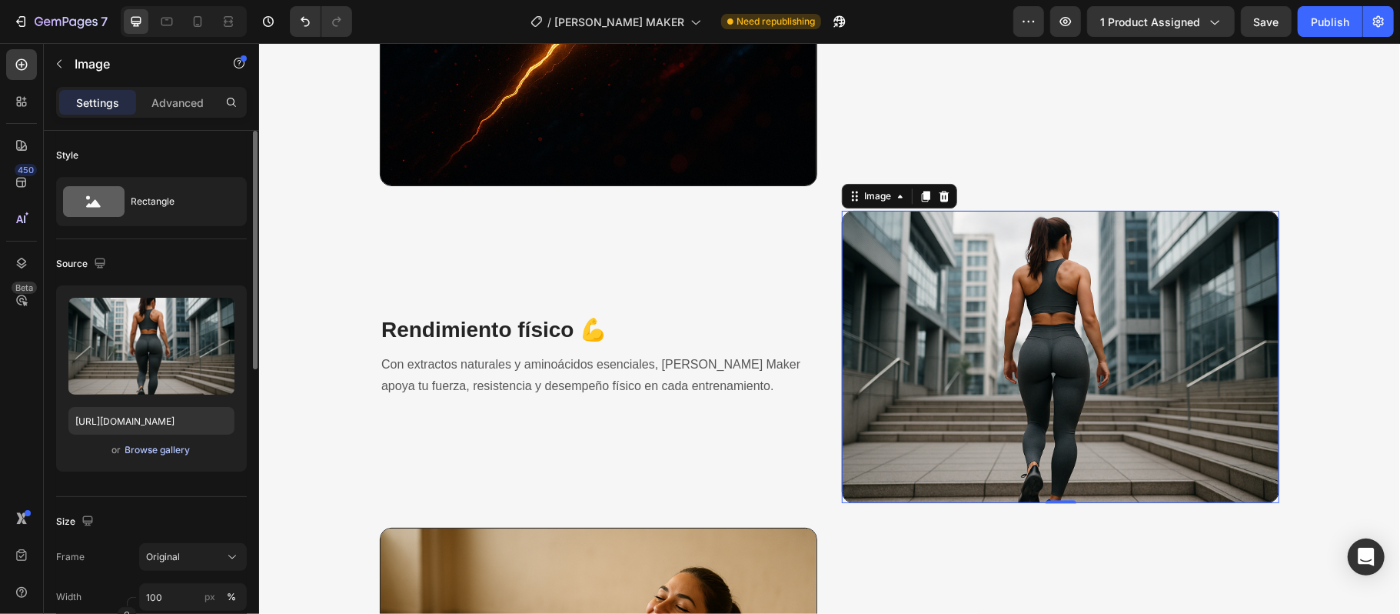
click at [182, 455] on div "Browse gallery" at bounding box center [157, 450] width 65 height 14
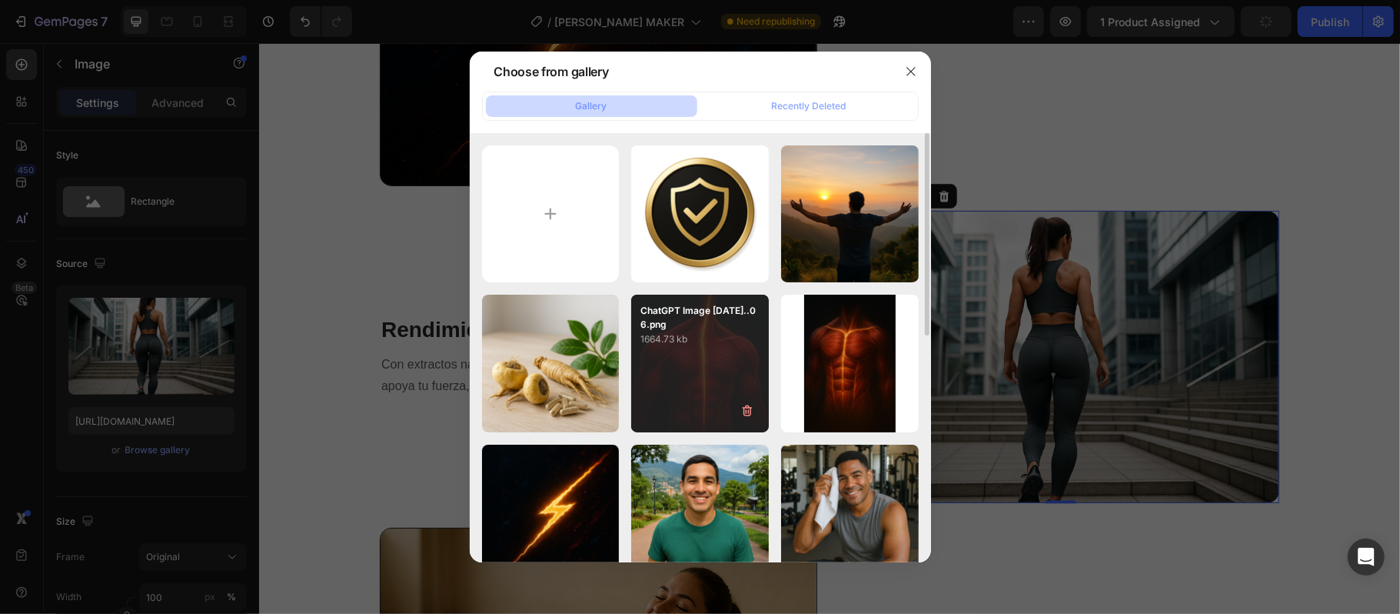
click at [680, 389] on div "ChatGPT Image [DATE]..06.png 1664.73 kb" at bounding box center [700, 363] width 138 height 138
type input "[URL][DOMAIN_NAME]"
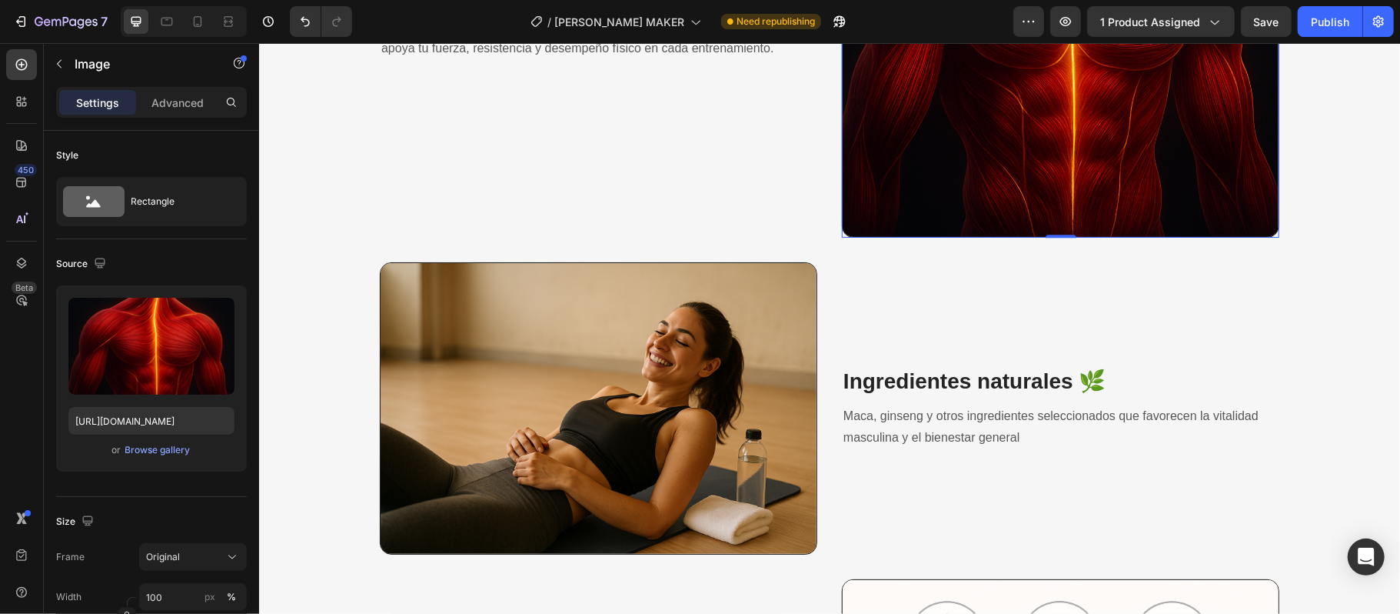
scroll to position [2870, 0]
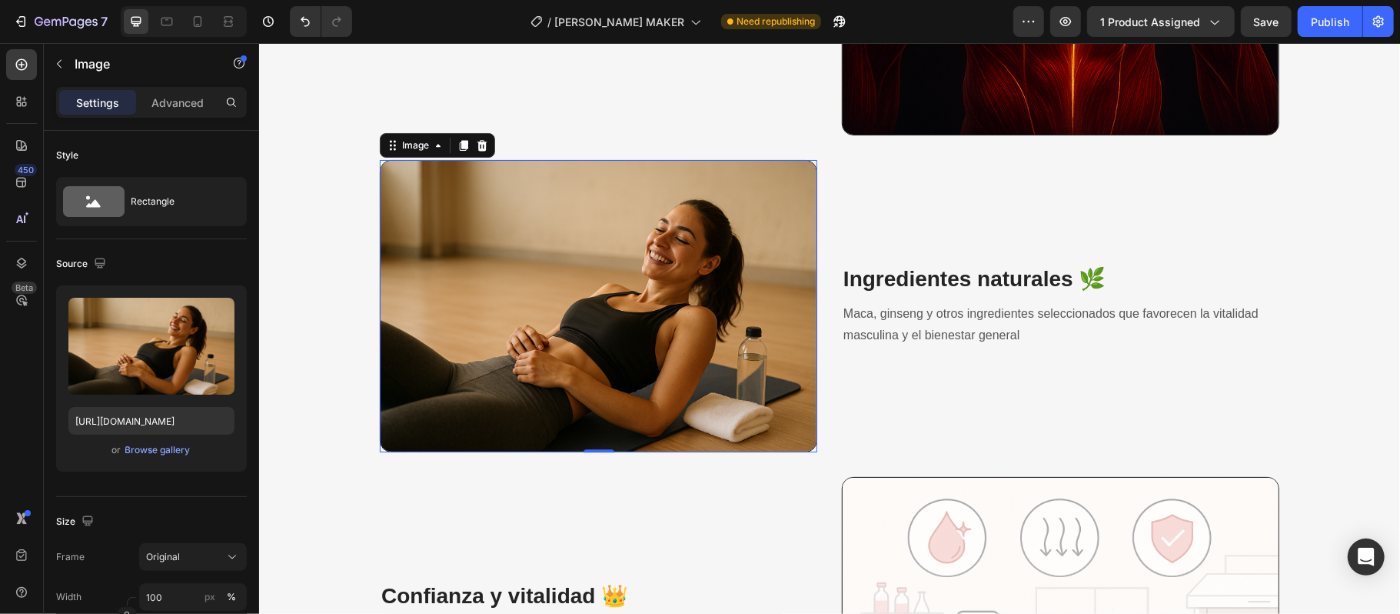
click at [700, 342] on img at bounding box center [597, 305] width 437 height 292
click at [182, 452] on div "Browse gallery" at bounding box center [157, 450] width 65 height 14
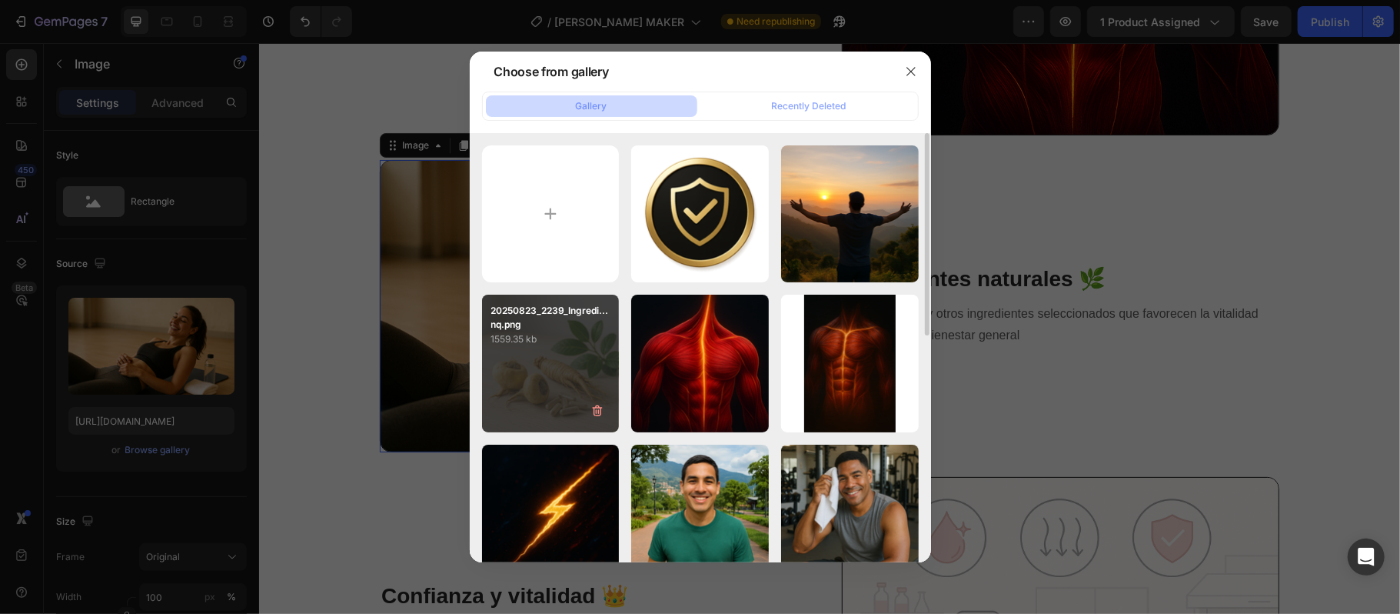
click at [538, 379] on div "20250823_2239_Ingredi...nq.png 1559.35 kb" at bounding box center [551, 363] width 138 height 138
type input "[URL][DOMAIN_NAME]"
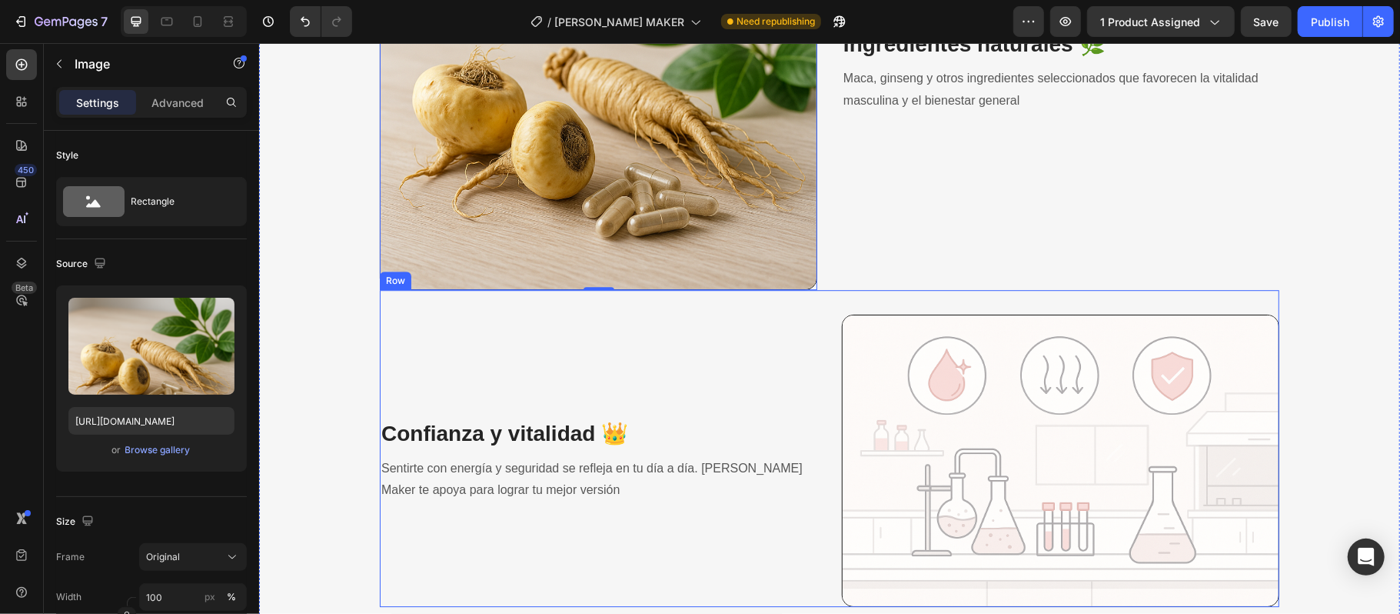
scroll to position [3280, 0]
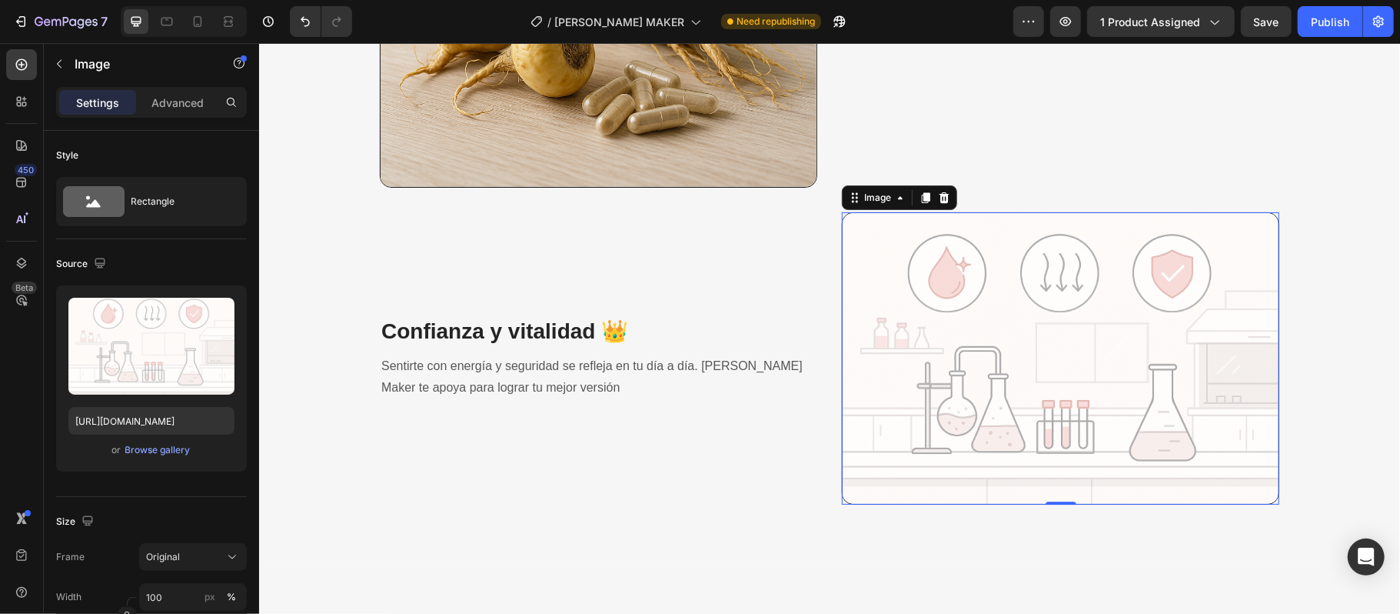
click at [930, 326] on img at bounding box center [1059, 357] width 437 height 292
click at [152, 446] on div "Browse gallery" at bounding box center [157, 450] width 65 height 14
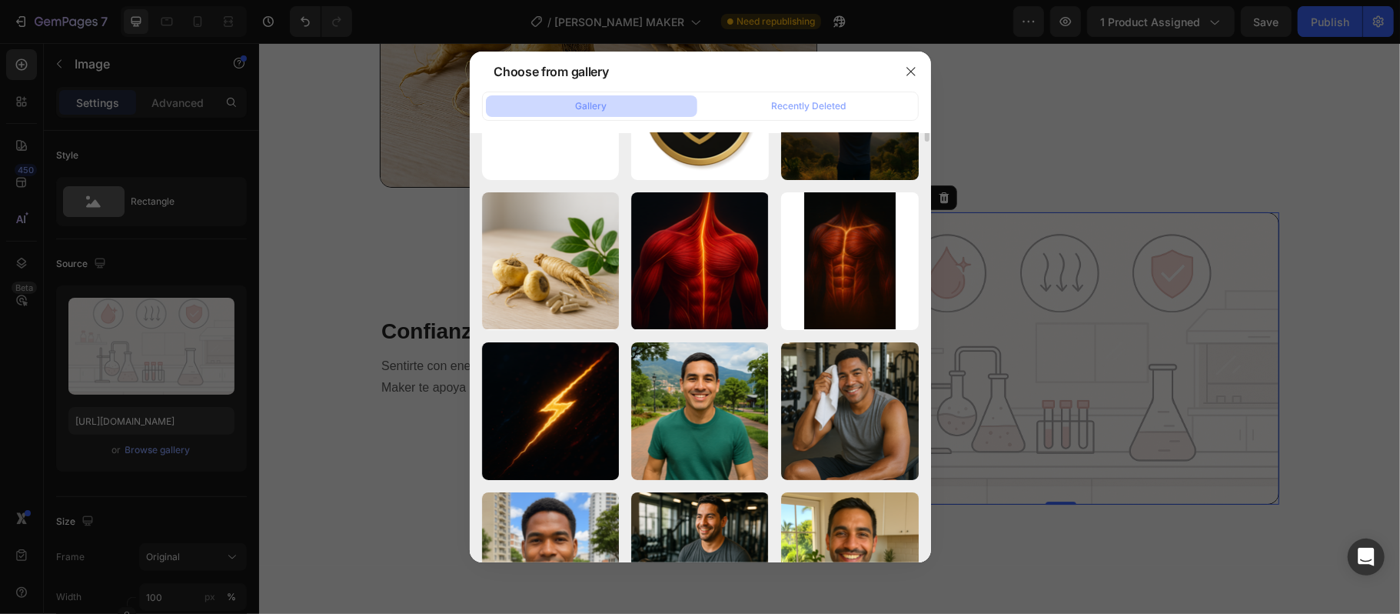
scroll to position [0, 0]
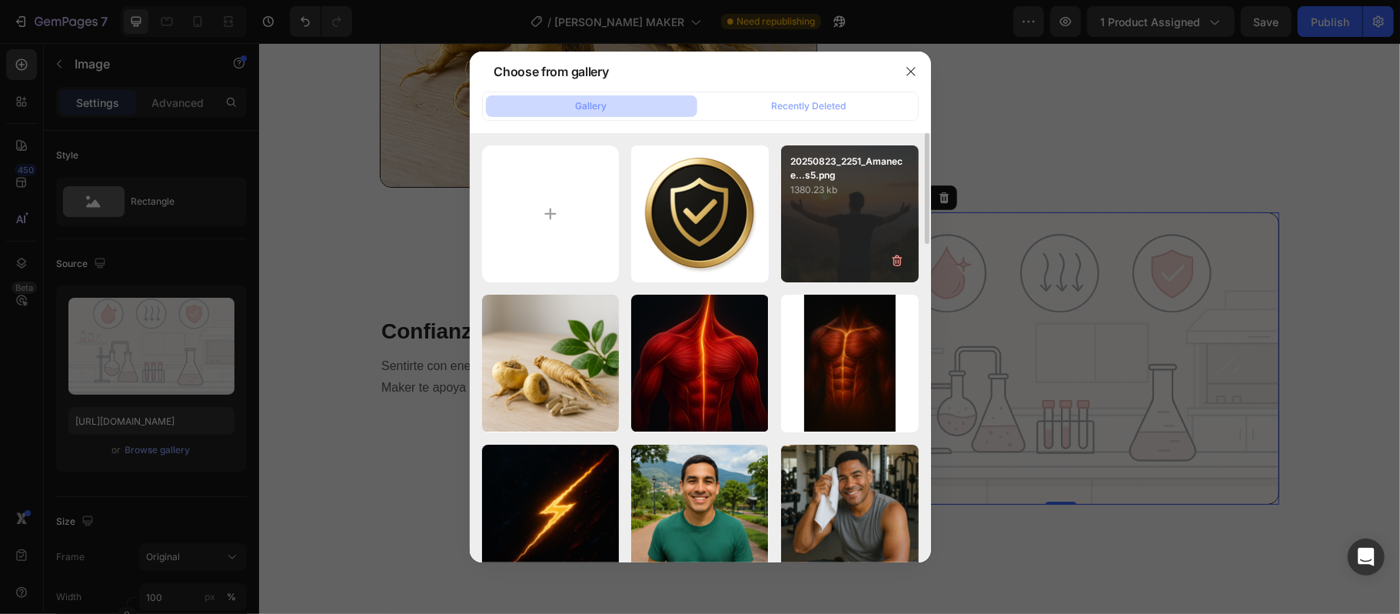
click at [841, 232] on div "20250823_2251_Amanece...s5.png 1380.23 kb" at bounding box center [850, 214] width 138 height 138
type input "[URL][DOMAIN_NAME]"
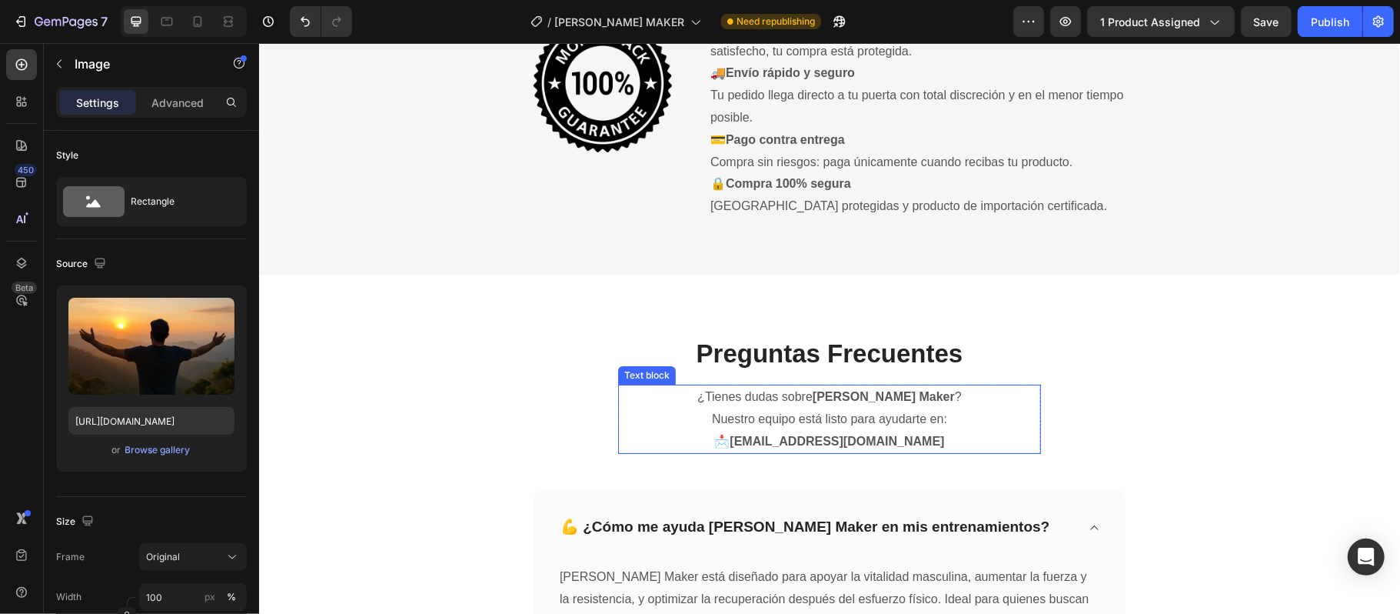
scroll to position [3895, 0]
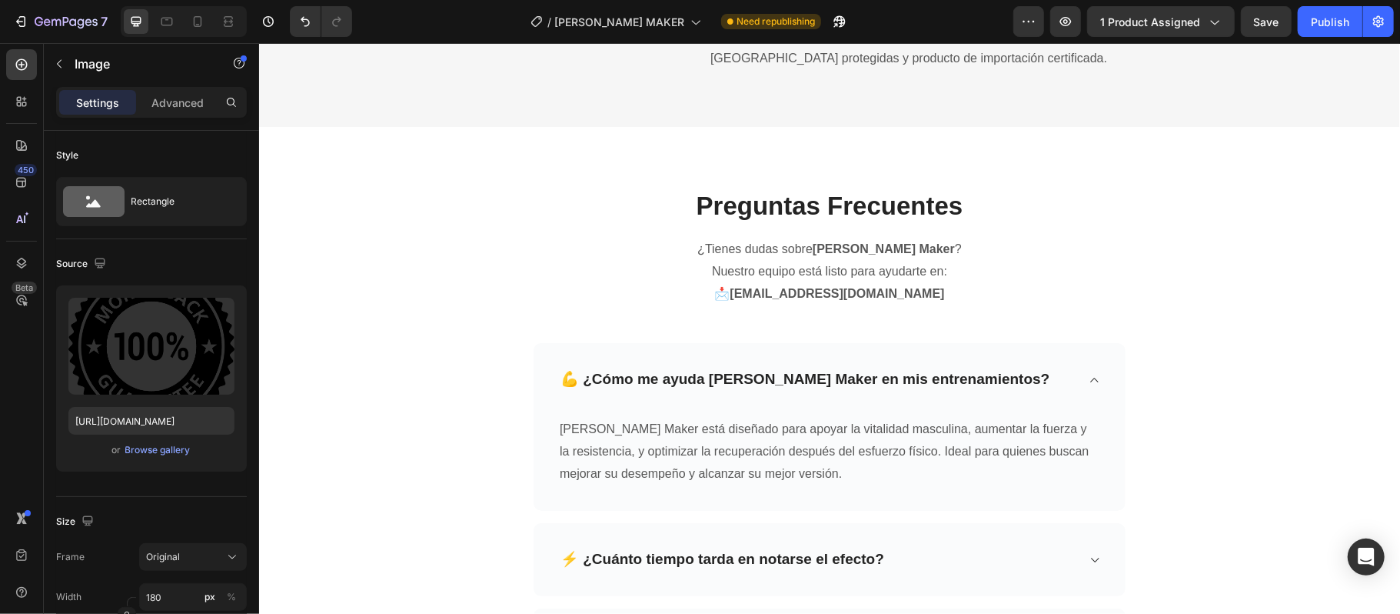
click at [163, 452] on div "Browse gallery" at bounding box center [157, 450] width 65 height 14
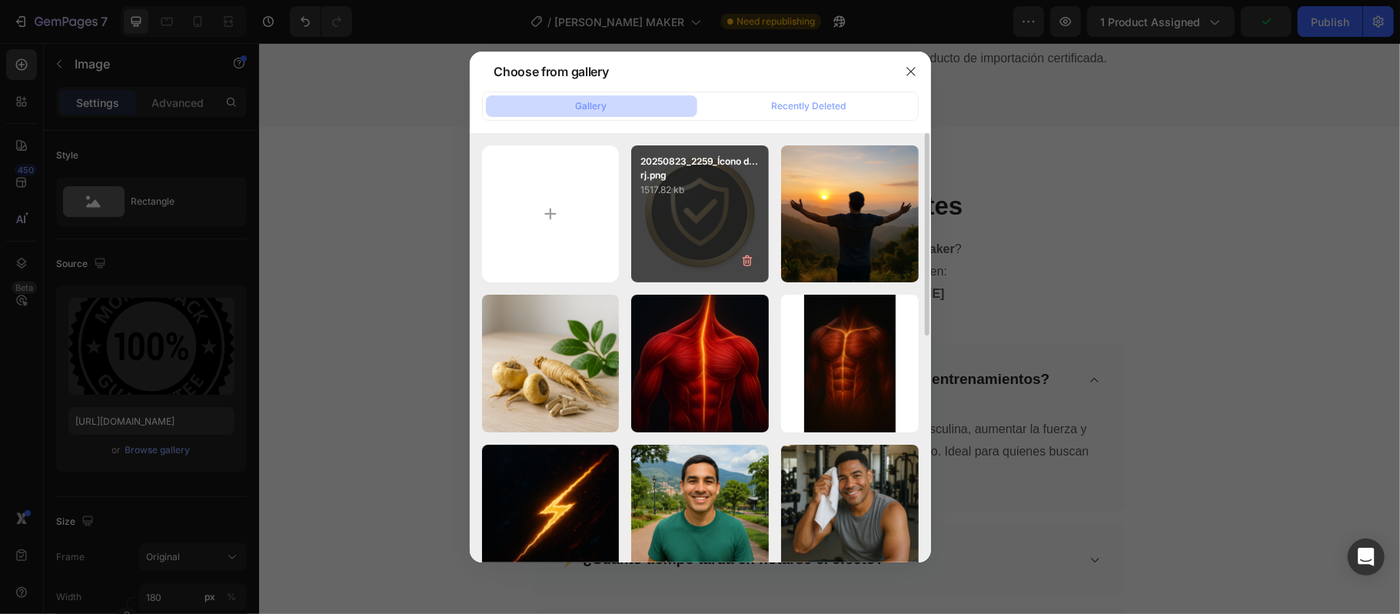
click at [674, 219] on div "20250823_2259_Ícono d...rj.png 1517.82 kb" at bounding box center [700, 214] width 138 height 138
type input "[URL][DOMAIN_NAME]"
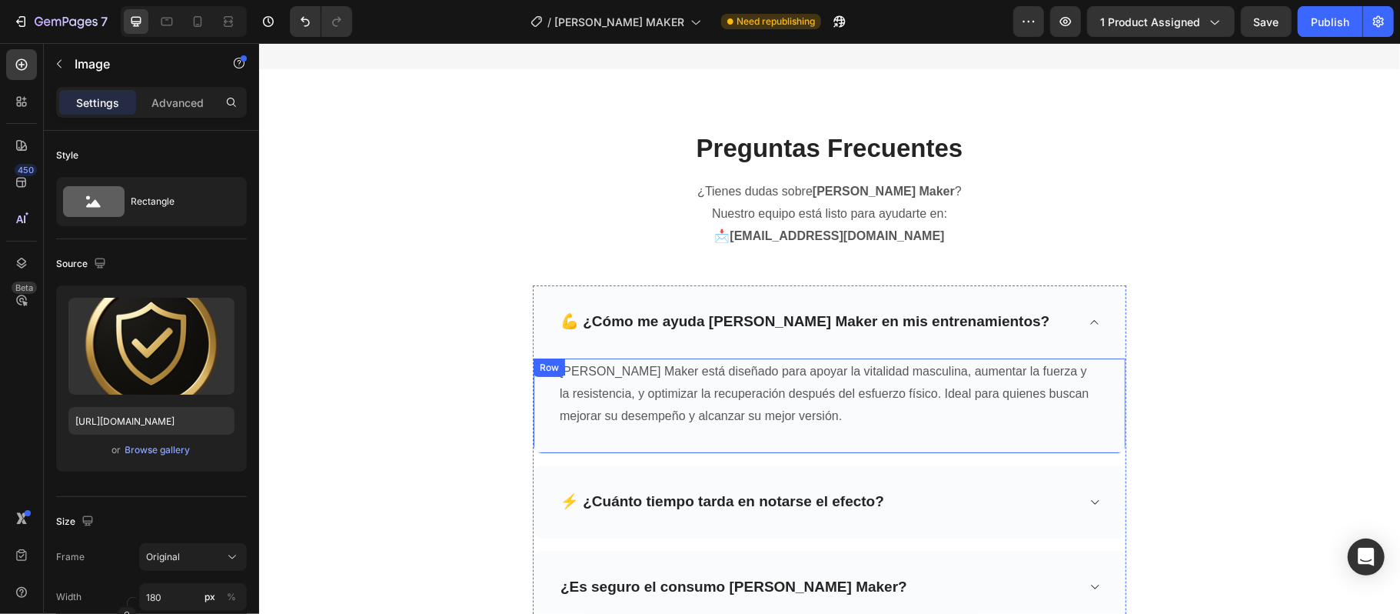
scroll to position [4408, 0]
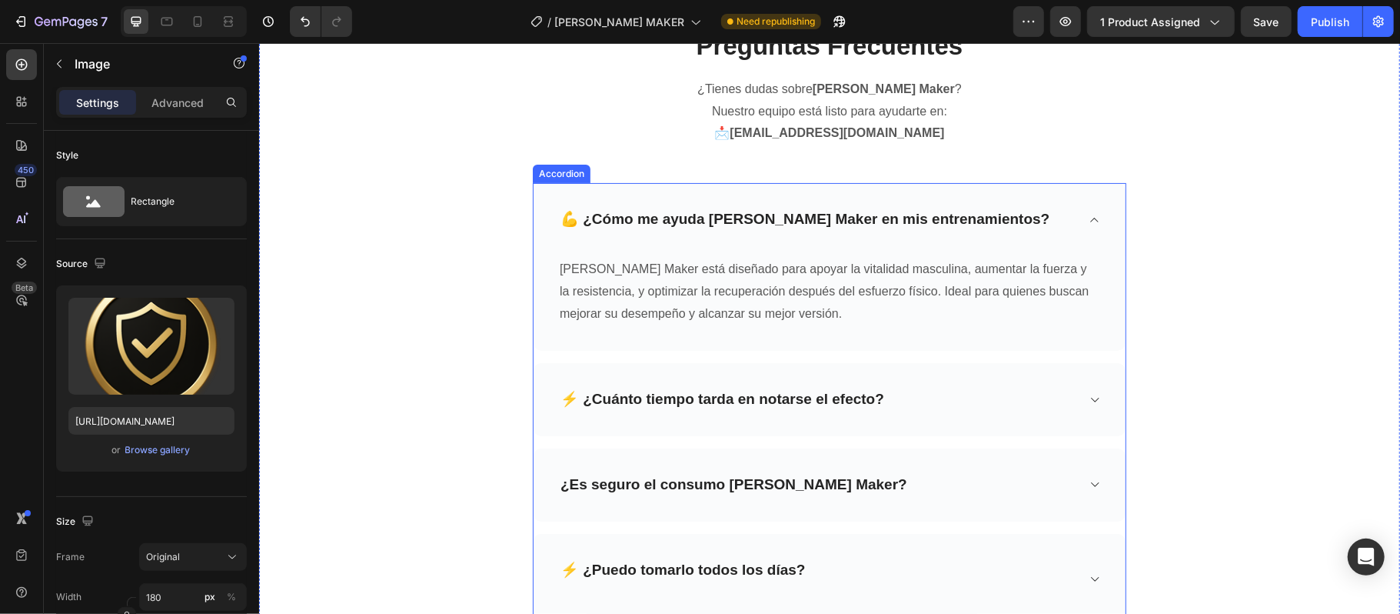
click at [1088, 402] on icon at bounding box center [1094, 399] width 12 height 12
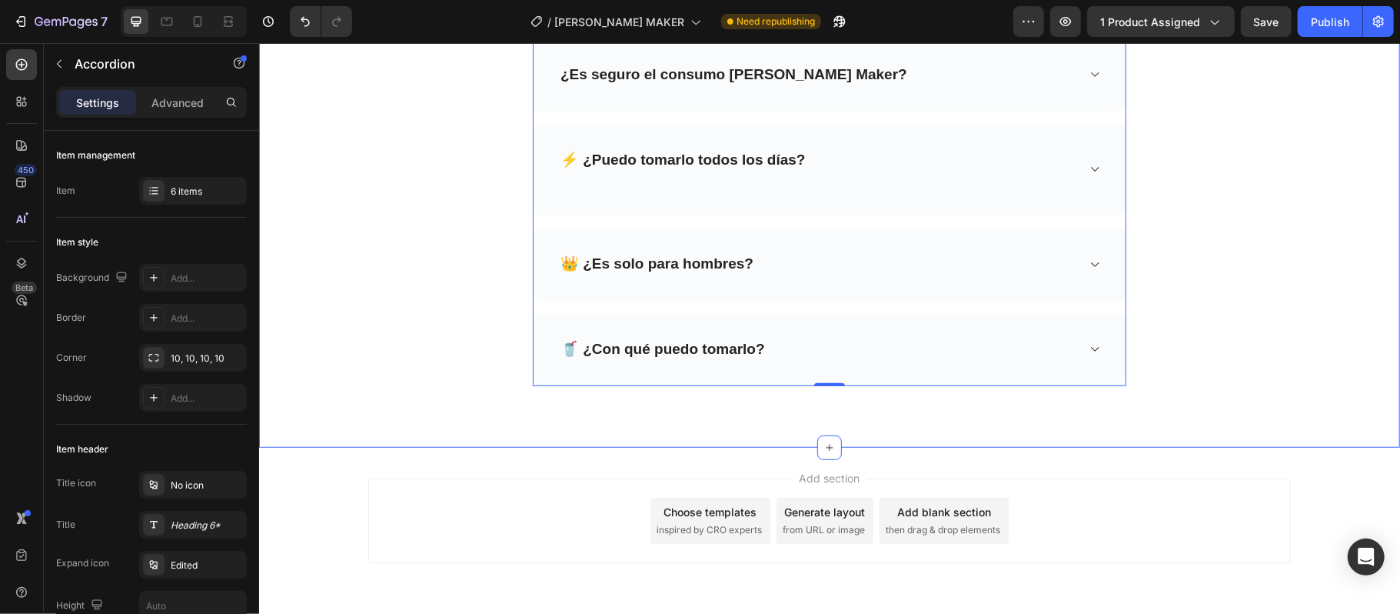
scroll to position [4876, 0]
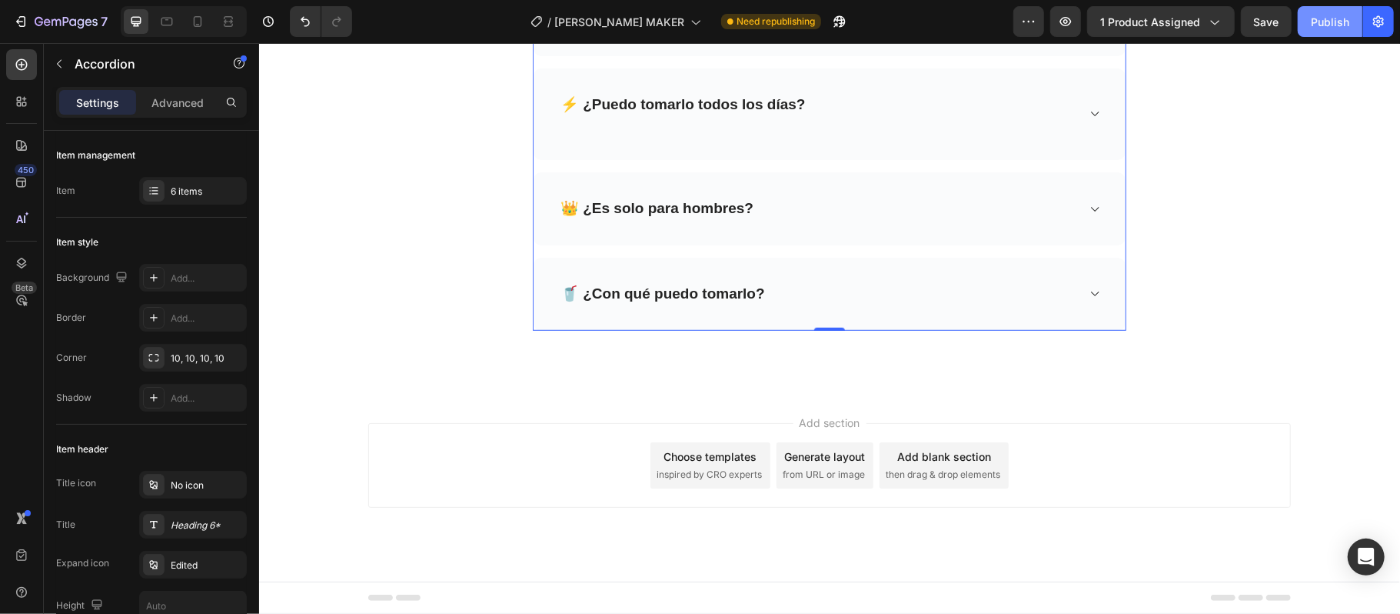
click at [1313, 18] on div "Publish" at bounding box center [1330, 22] width 38 height 16
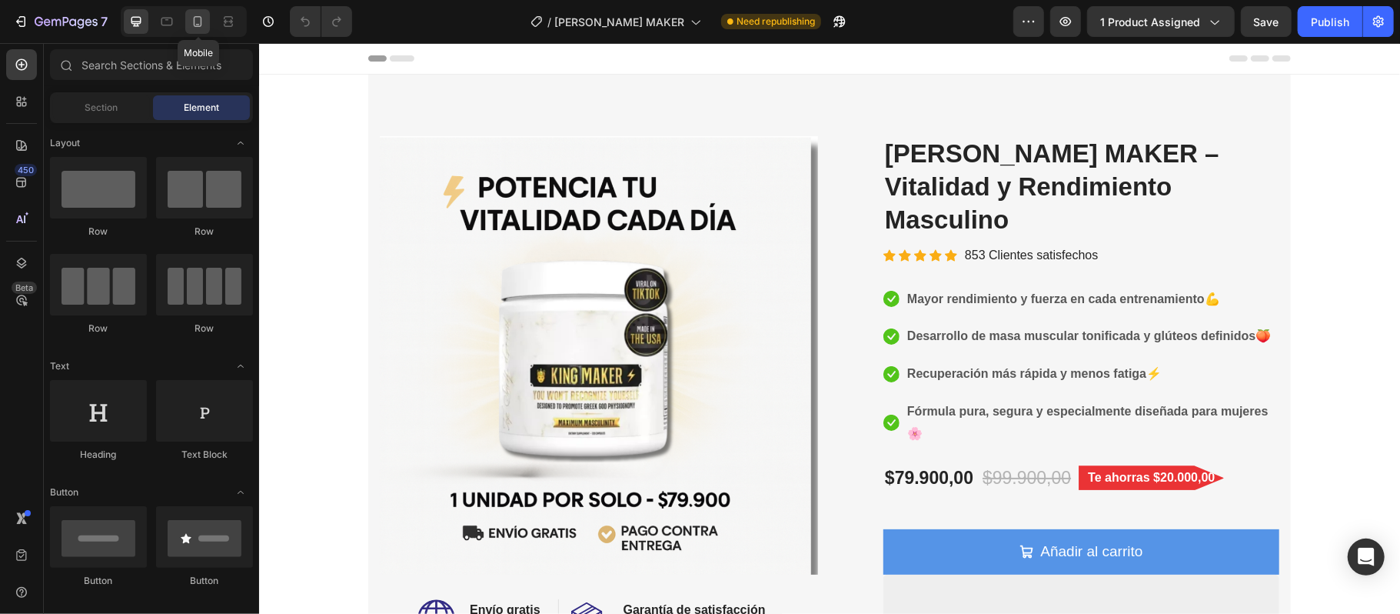
click at [200, 25] on icon at bounding box center [198, 21] width 8 height 11
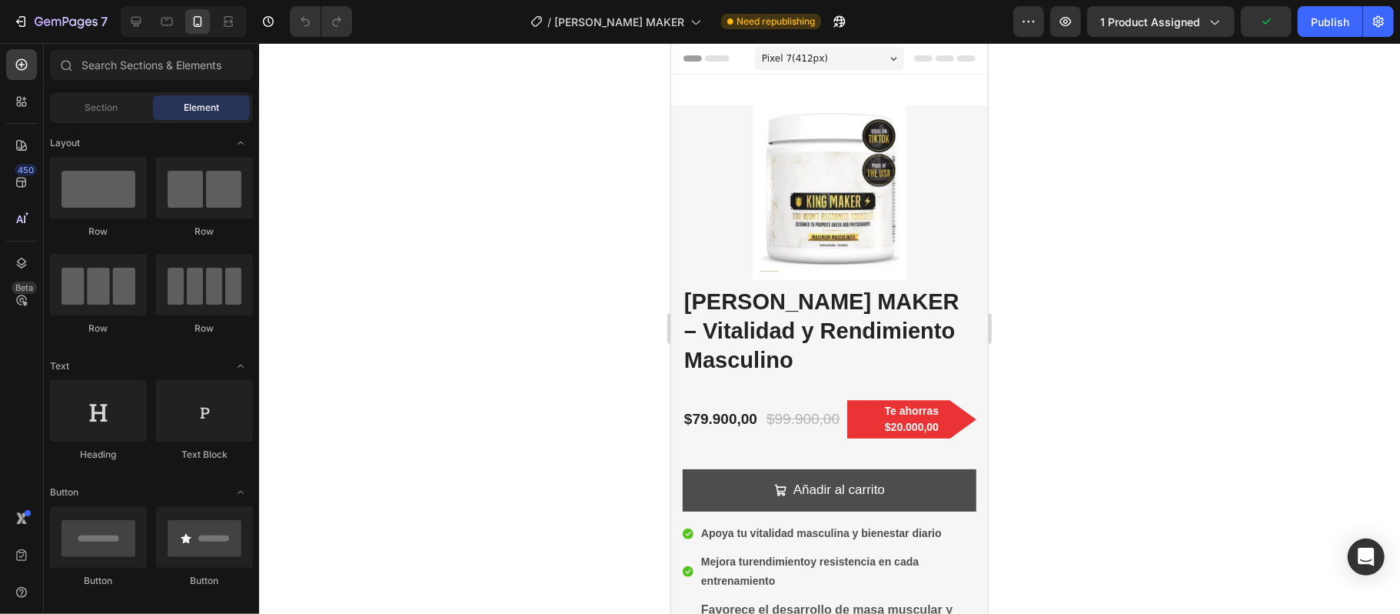
scroll to position [102, 0]
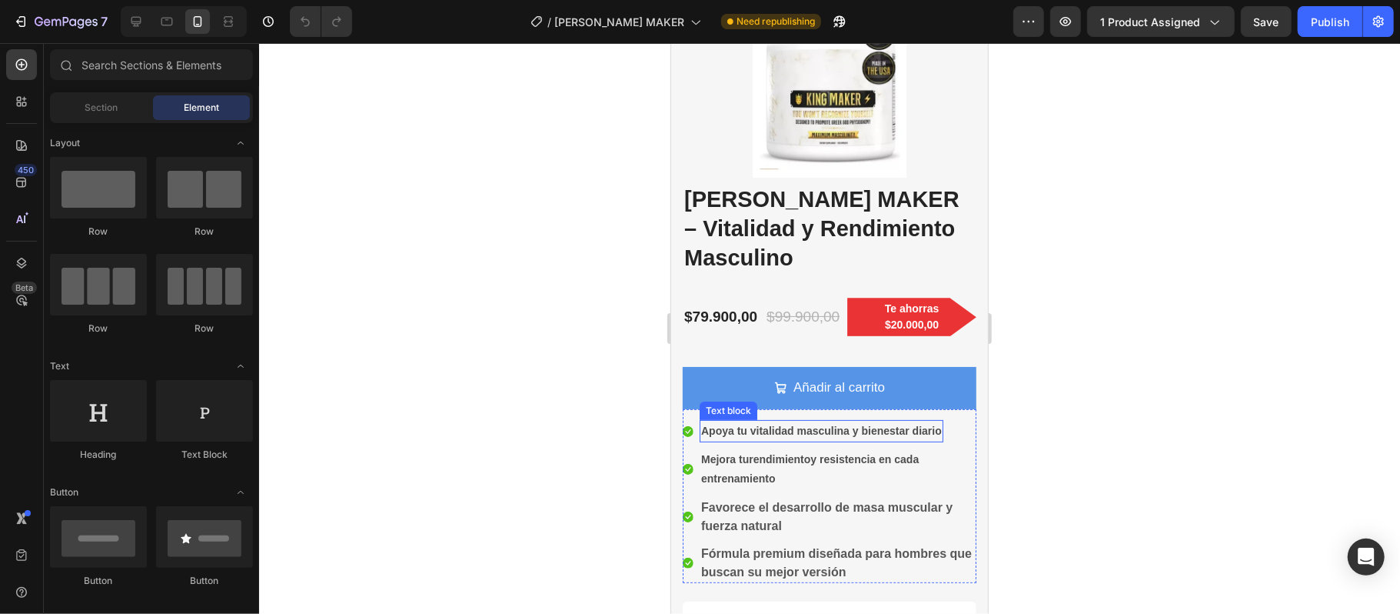
click at [755, 421] on p "Apoya tu vitalidad masculina y bienestar diario" at bounding box center [820, 430] width 241 height 19
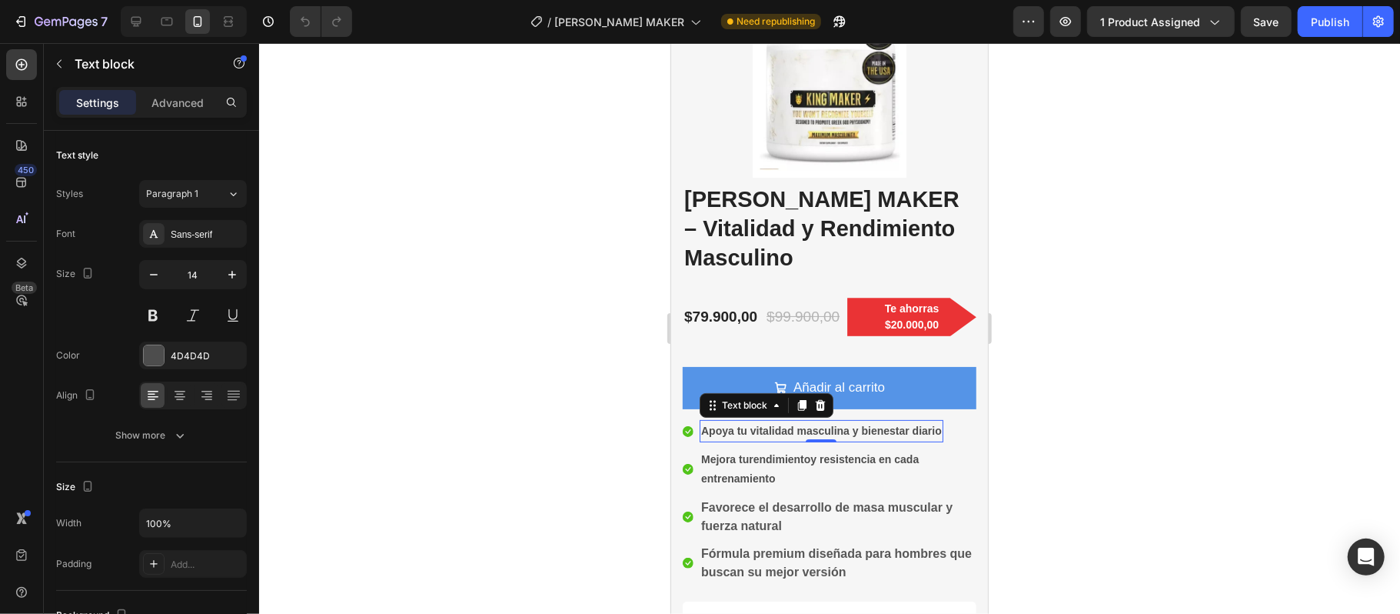
click at [863, 424] on strong "Apoya tu vitalidad masculina y bienestar diario" at bounding box center [820, 430] width 241 height 12
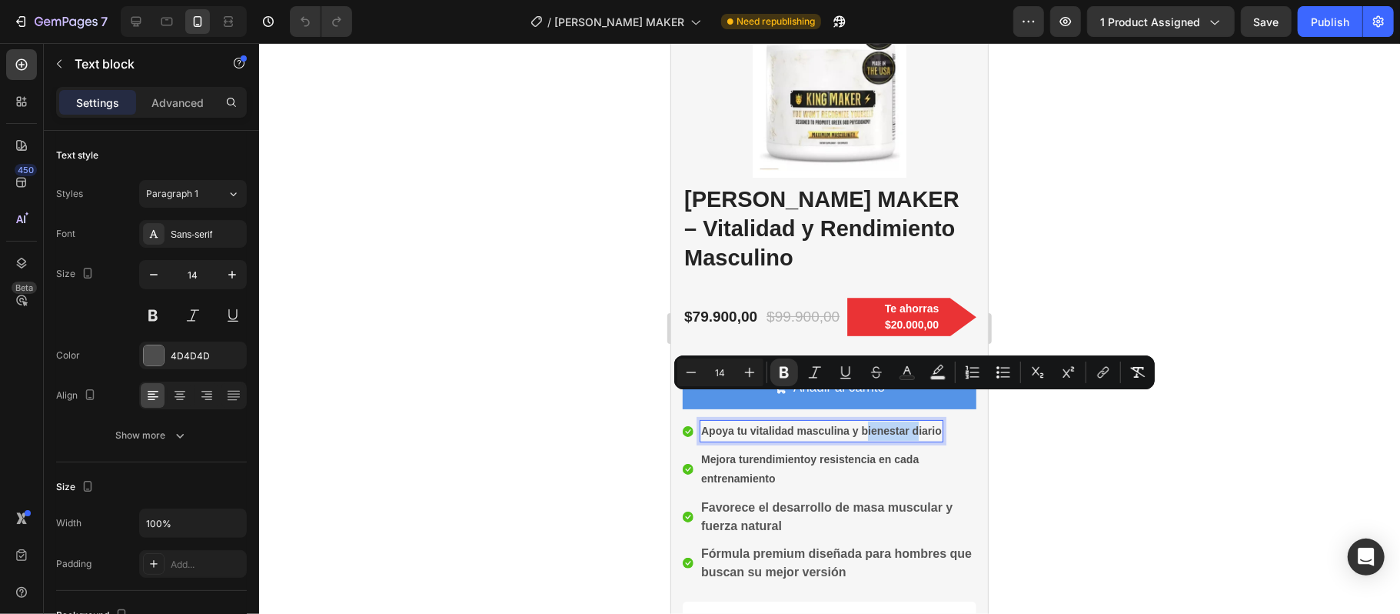
click at [863, 424] on strong "Apoya tu vitalidad masculina y bienestar diario" at bounding box center [820, 430] width 241 height 12
copy strong "Apoya tu vitalidad masculina y bienestar diario"
click at [763, 452] on strong "rendimiento" at bounding box center [779, 458] width 62 height 12
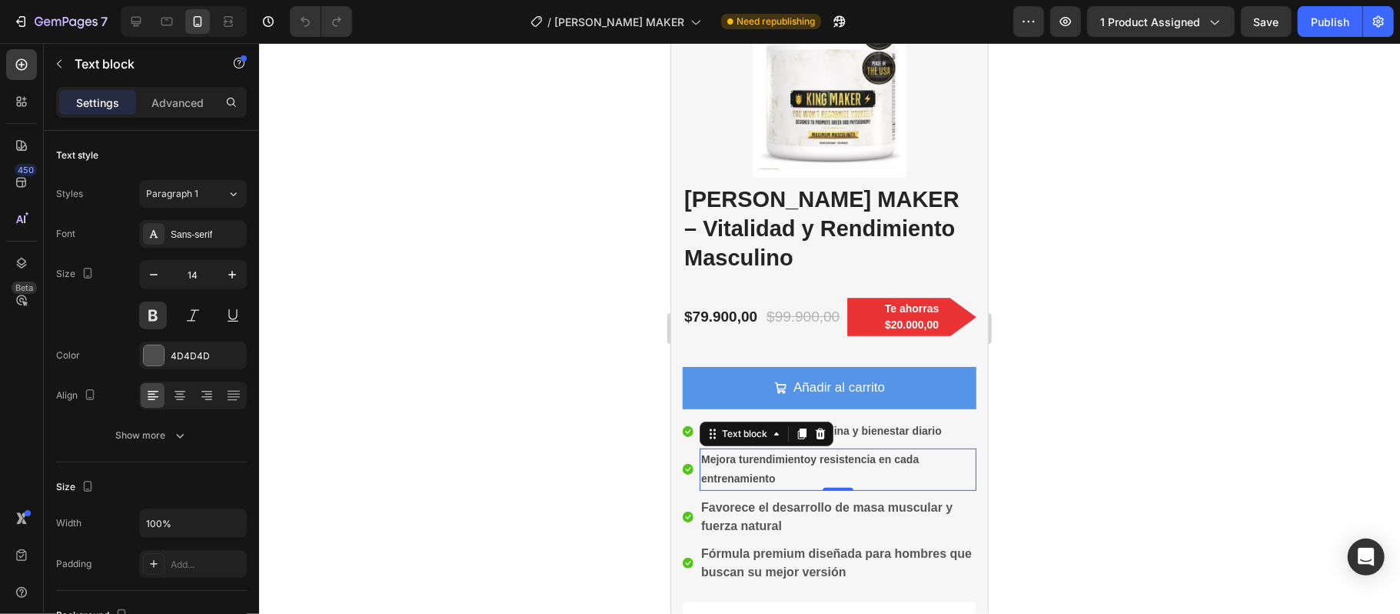
click at [778, 449] on p "Mejora tu rendimiento y resistencia en cada entrenamiento" at bounding box center [837, 468] width 274 height 38
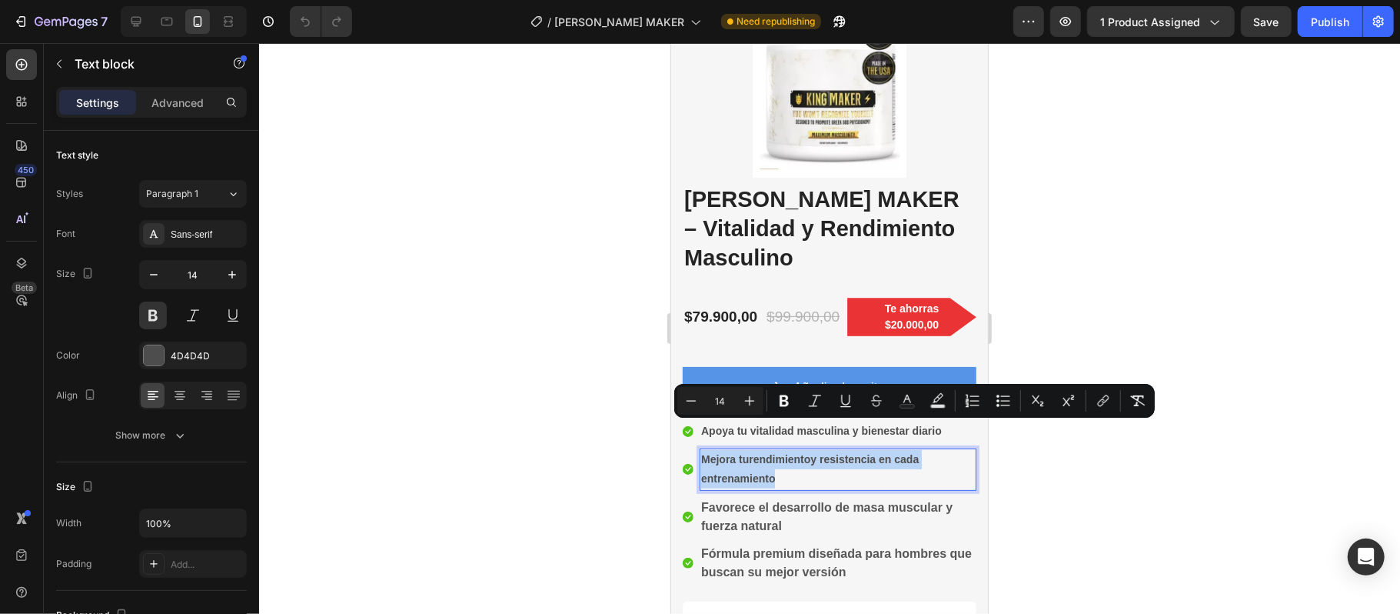
drag, startPoint x: 778, startPoint y: 448, endPoint x: 701, endPoint y: 431, distance: 78.9
click at [701, 449] on p "Mejora tu rendimiento y resistencia en cada entrenamiento" at bounding box center [837, 468] width 274 height 38
copy p "Mejora tu rendimiento y resistencia en cada entrenamiento"
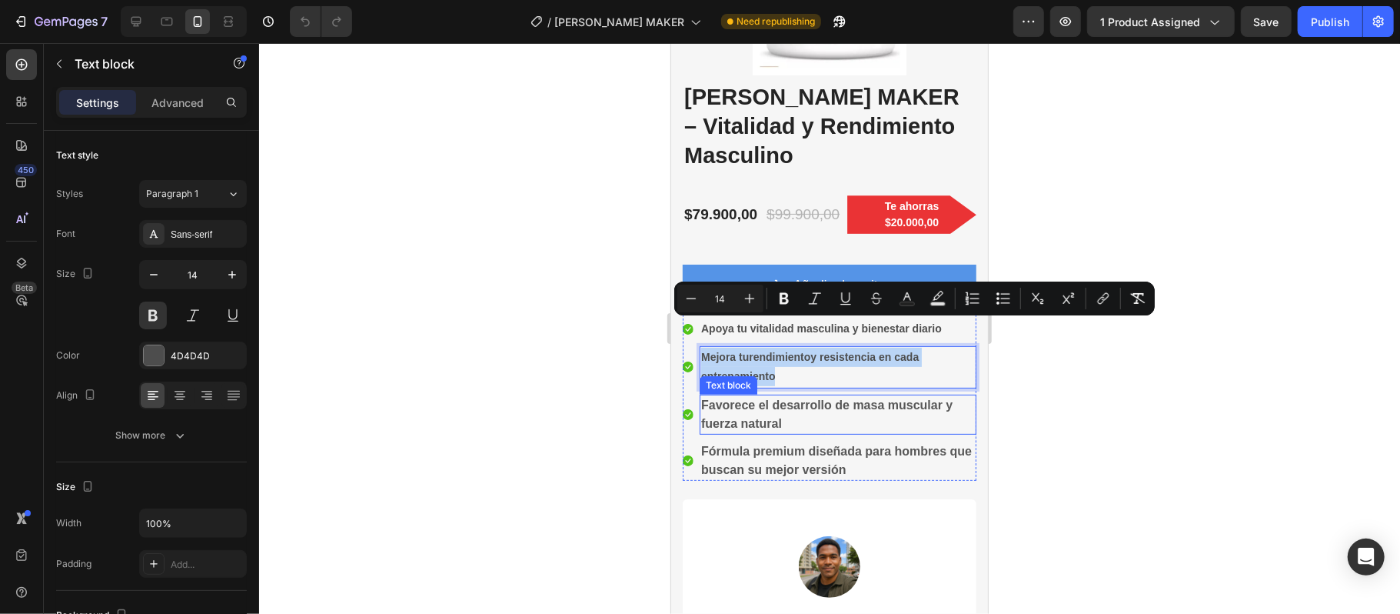
click at [784, 395] on p "Favorece el desarrollo de masa muscular y fuerza natural" at bounding box center [837, 413] width 274 height 37
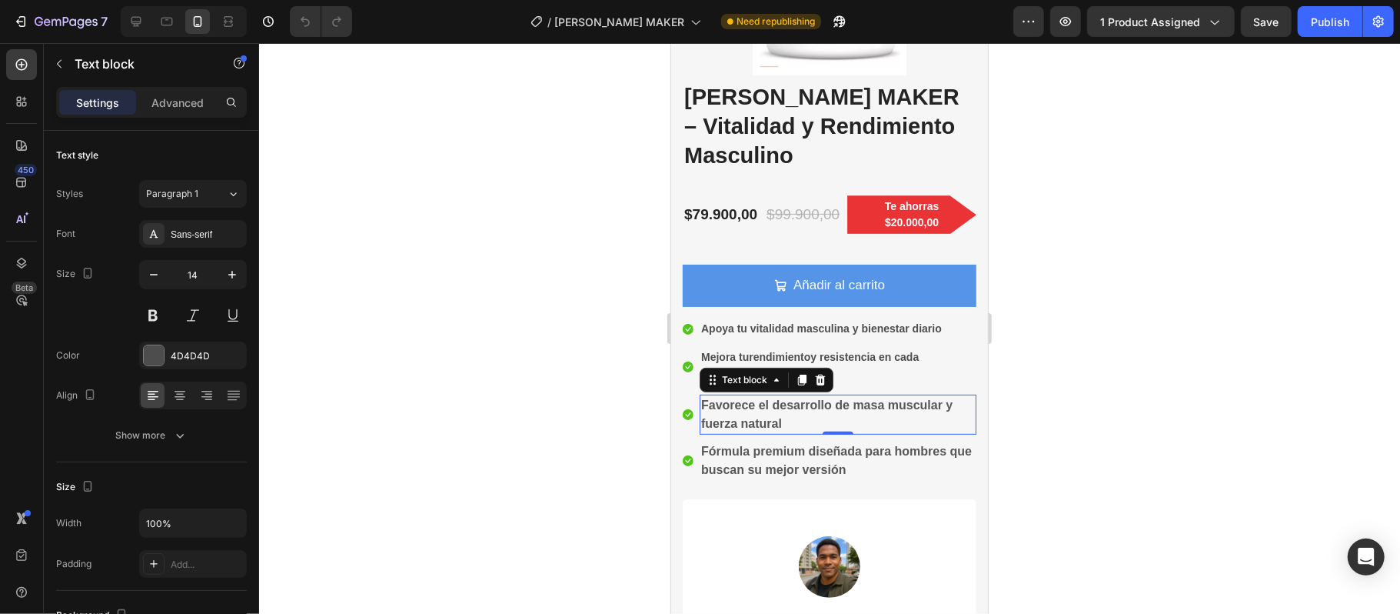
click at [784, 395] on p "Favorece el desarrollo de masa muscular y fuerza natural" at bounding box center [837, 413] width 274 height 37
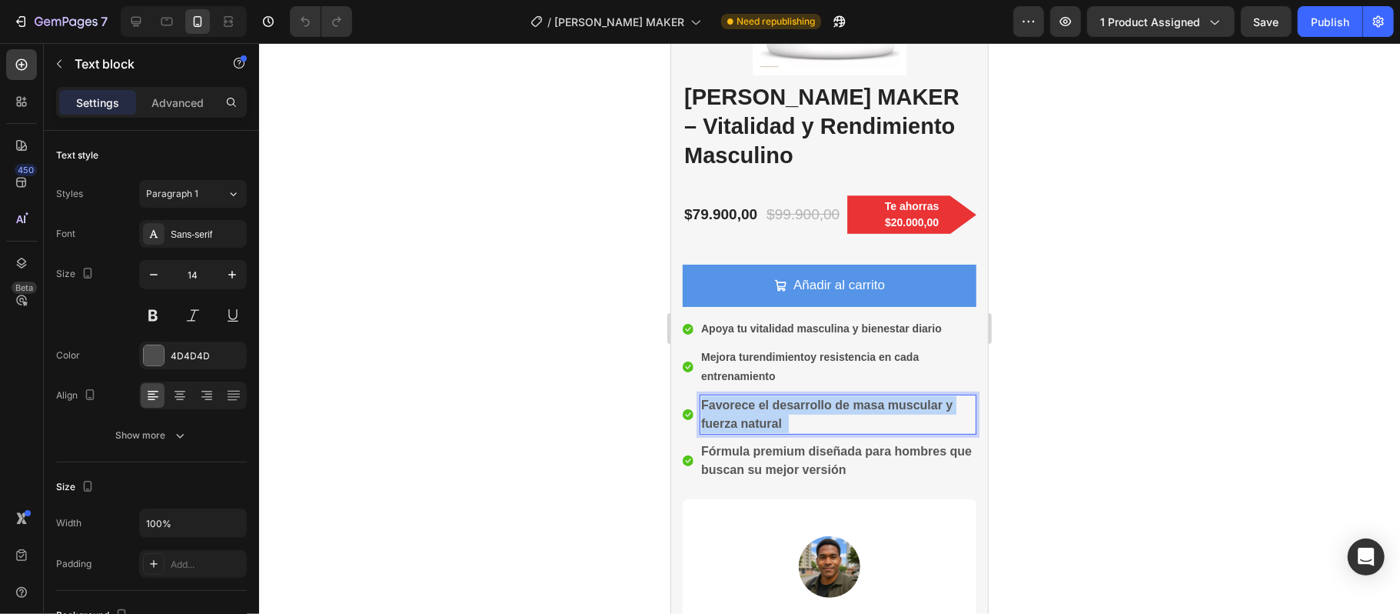
drag, startPoint x: 784, startPoint y: 393, endPoint x: 735, endPoint y: 384, distance: 49.9
click at [735, 395] on p "Favorece el desarrollo de masa muscular y fuerza natural" at bounding box center [837, 413] width 274 height 37
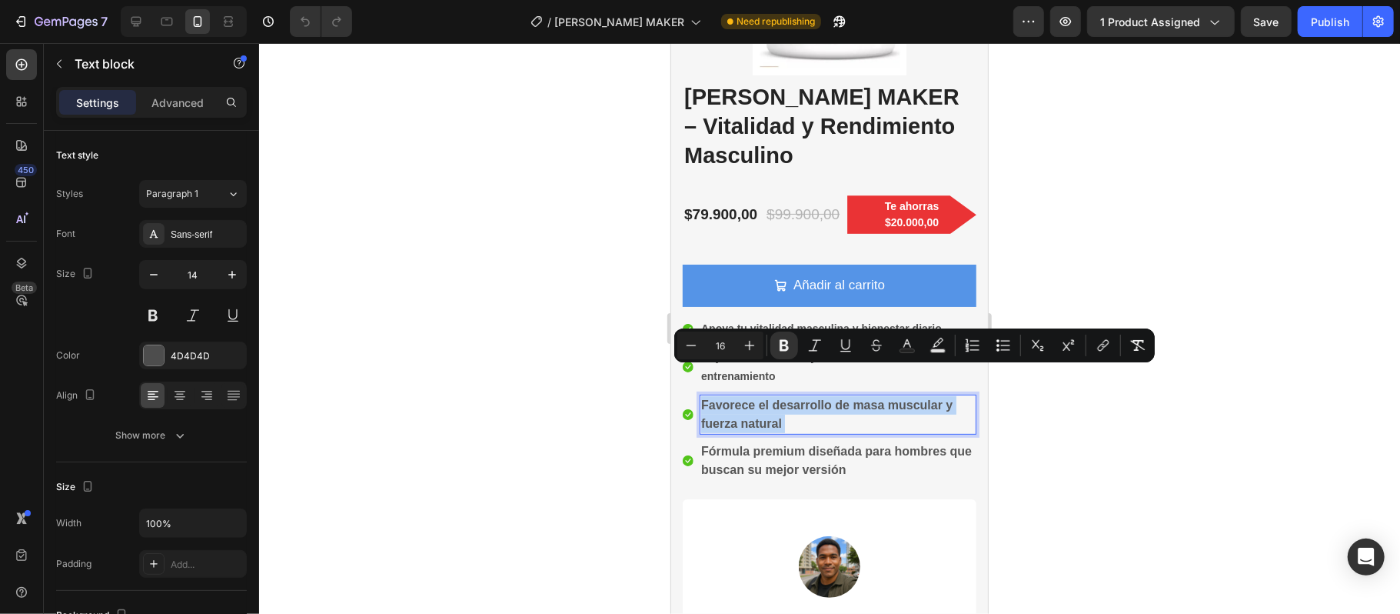
drag, startPoint x: 787, startPoint y: 390, endPoint x: 701, endPoint y: 375, distance: 87.3
click at [701, 395] on p "Favorece el desarrollo de masa muscular y fuerza natural" at bounding box center [837, 413] width 274 height 37
copy p "Favorece el desarrollo de masa muscular y fuerza natural"
click at [754, 444] on strong "Fórmula premium diseñada para hombres que buscan su mejor versión" at bounding box center [835, 460] width 271 height 32
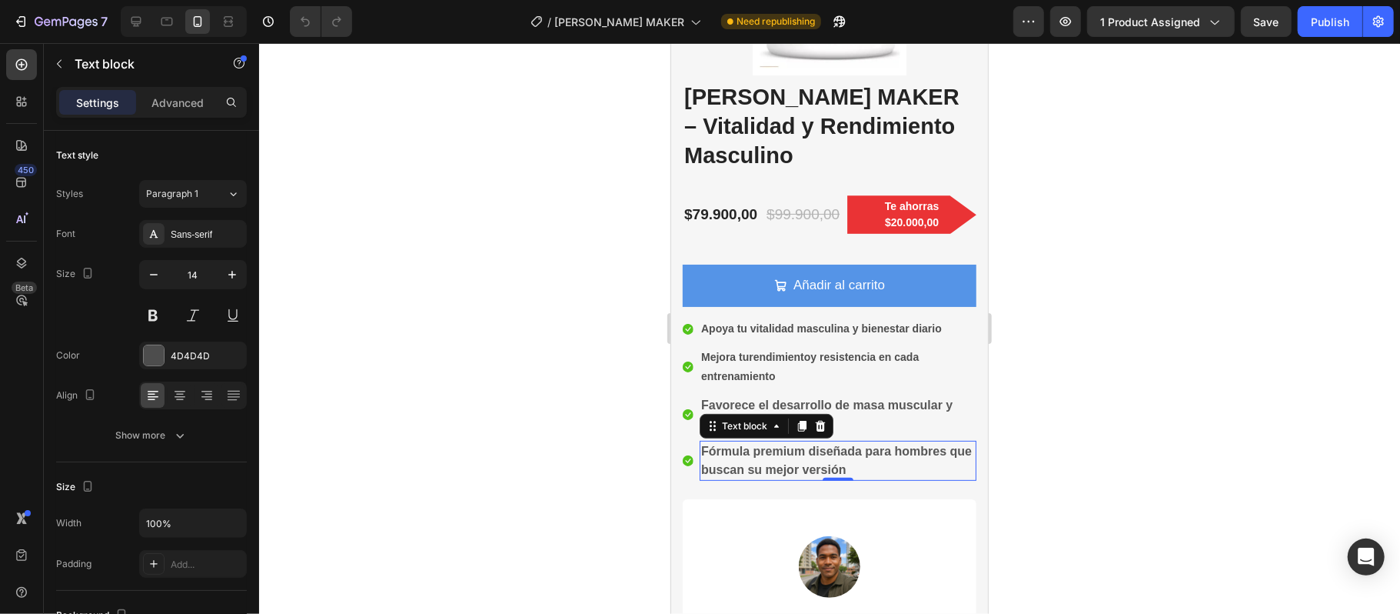
click at [860, 444] on strong "Fórmula premium diseñada para hombres que buscan su mejor versión" at bounding box center [835, 460] width 271 height 32
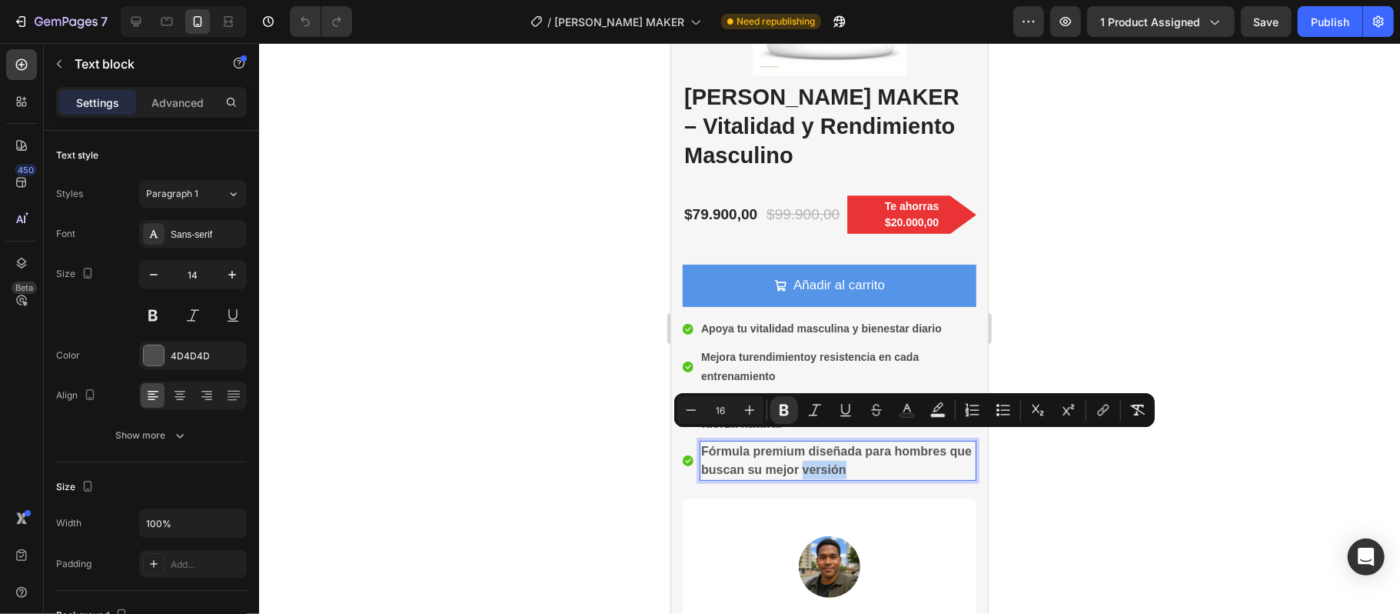
click at [860, 444] on strong "Fórmula premium diseñada para hombres que buscan su mejor versión" at bounding box center [835, 460] width 271 height 32
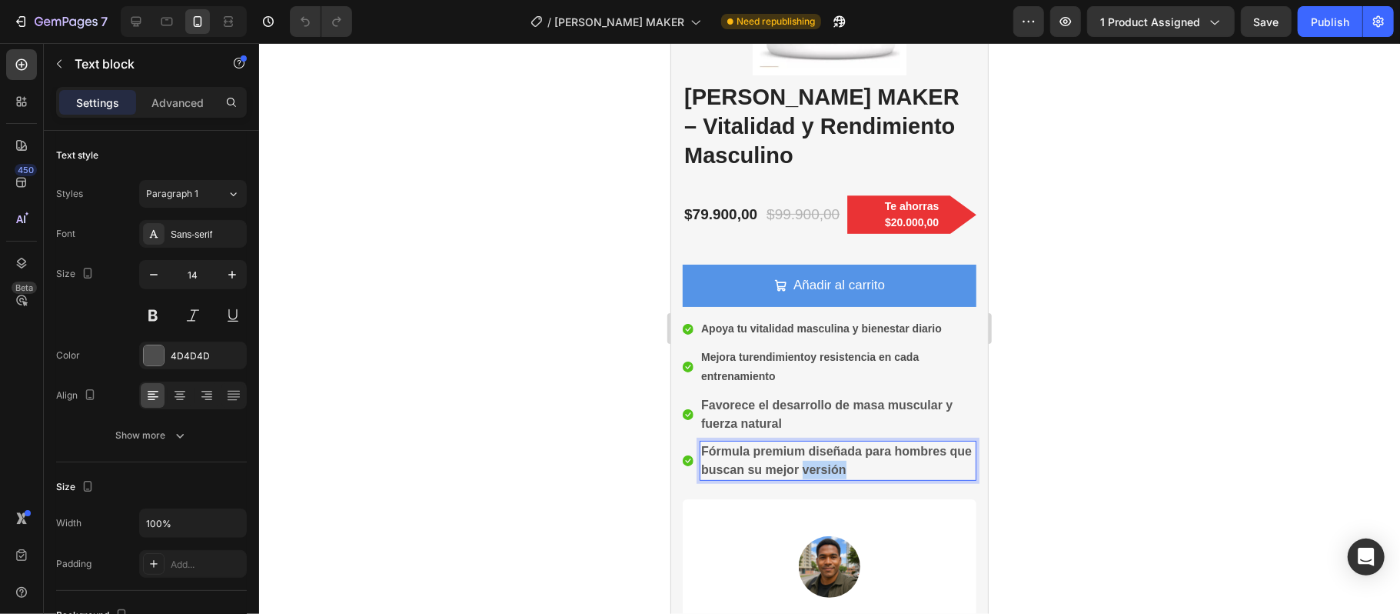
click at [860, 444] on strong "Fórmula premium diseñada para hombres que buscan su mejor versión" at bounding box center [835, 460] width 271 height 32
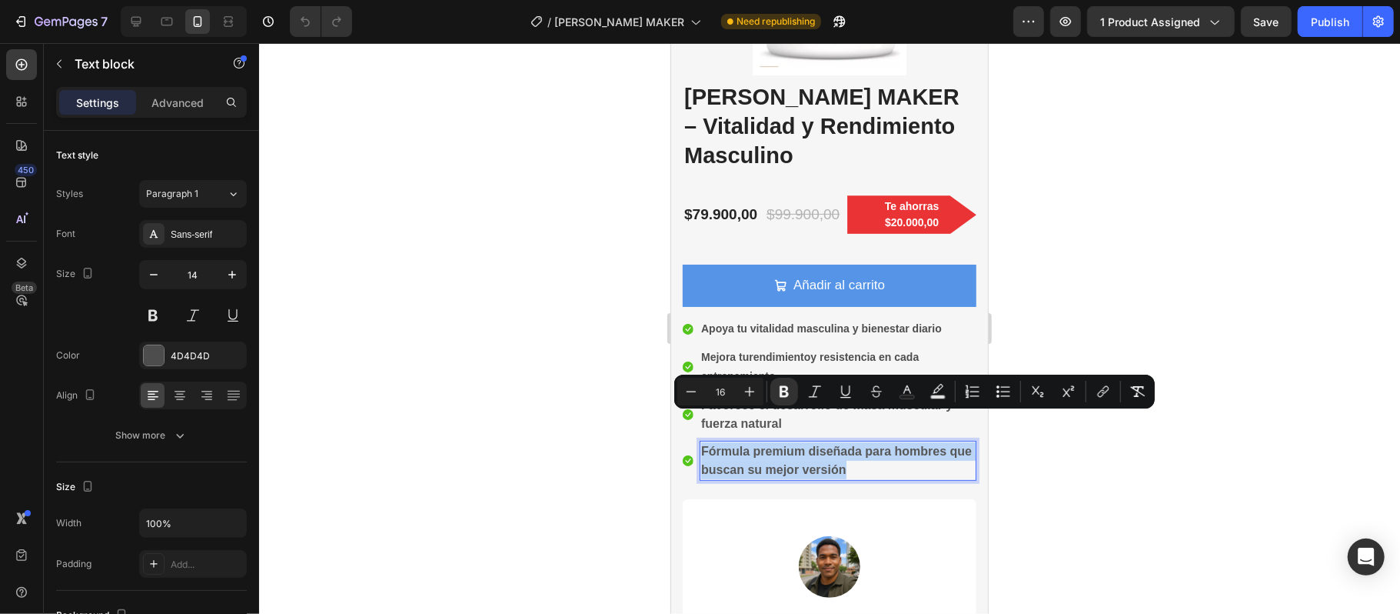
copy strong "Fórmula premium diseñada para hombres que buscan su mejor versión"
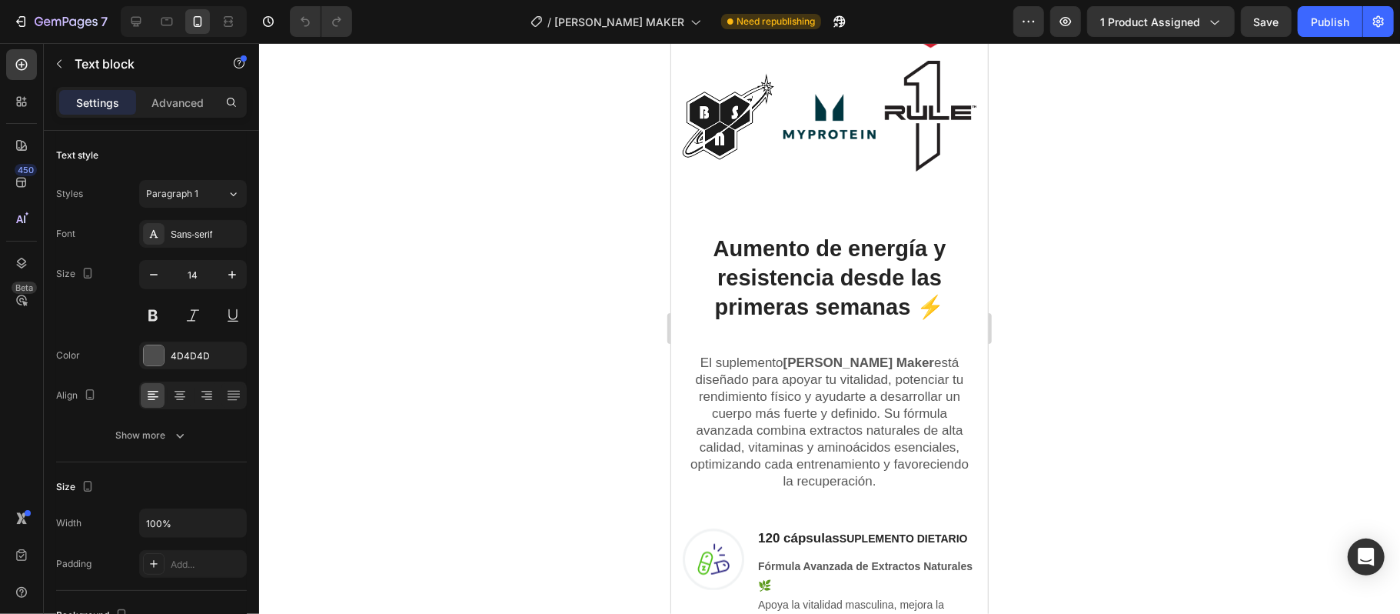
scroll to position [0, 0]
